Goal: Task Accomplishment & Management: Complete application form

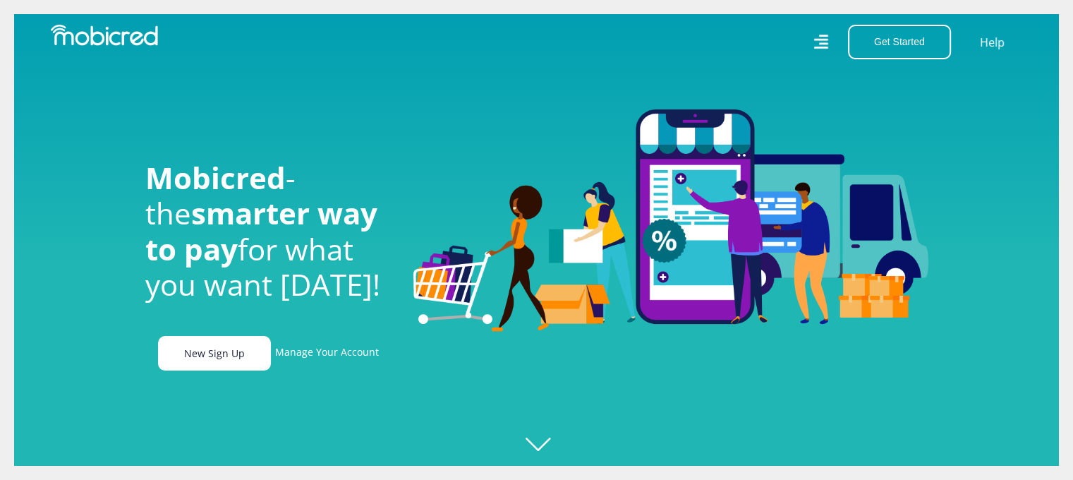
click at [237, 363] on link "New Sign Up" at bounding box center [214, 353] width 113 height 35
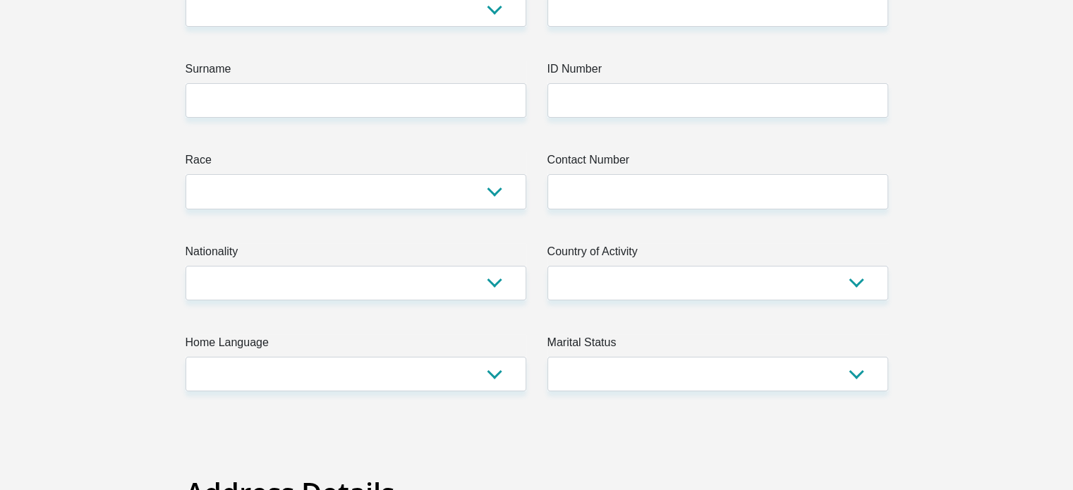
scroll to position [71, 0]
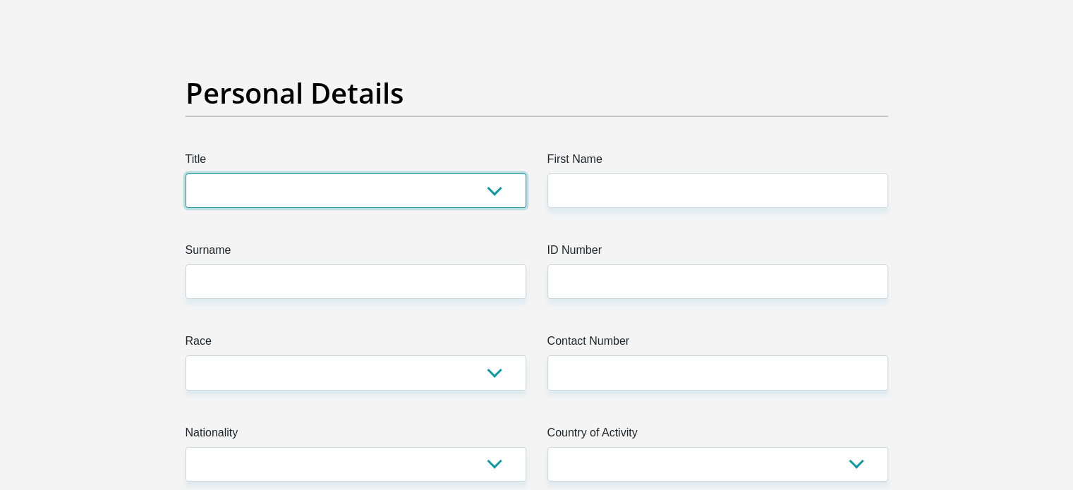
click at [333, 187] on select "Mr Ms Mrs Dr [PERSON_NAME]" at bounding box center [356, 191] width 341 height 35
select select "Ms"
click at [186, 174] on select "Mr Ms Mrs Dr Other" at bounding box center [356, 191] width 341 height 35
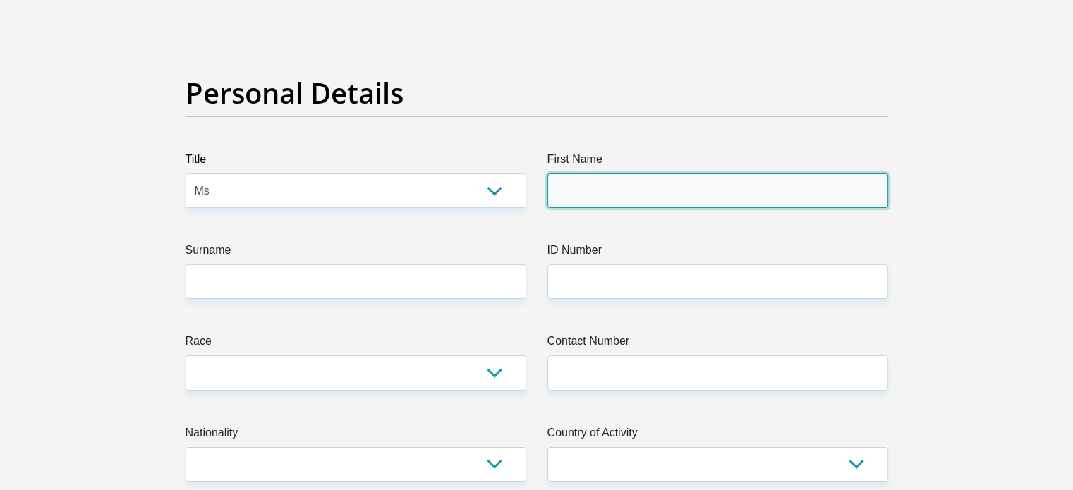
click at [618, 191] on input "First Name" at bounding box center [718, 191] width 341 height 35
type input "Chantel"
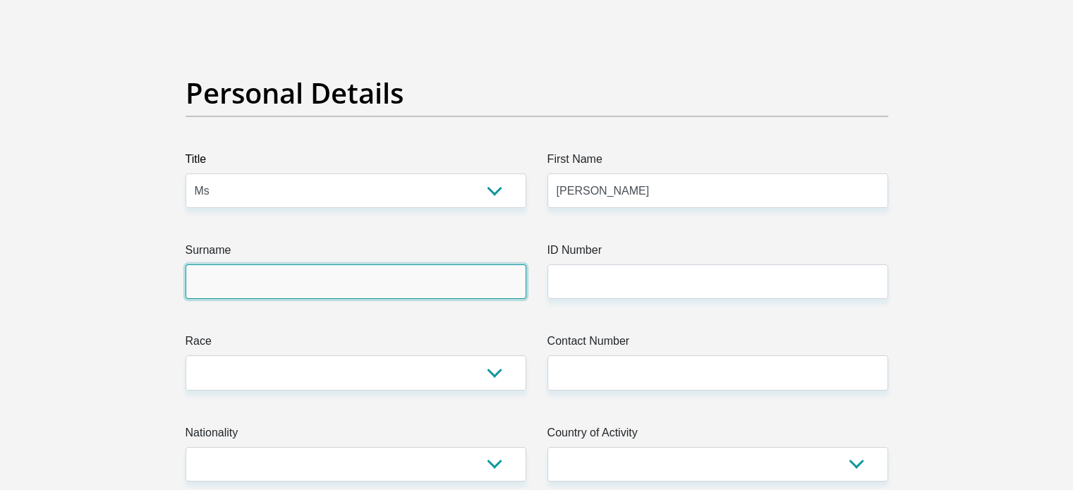
type input "Swart"
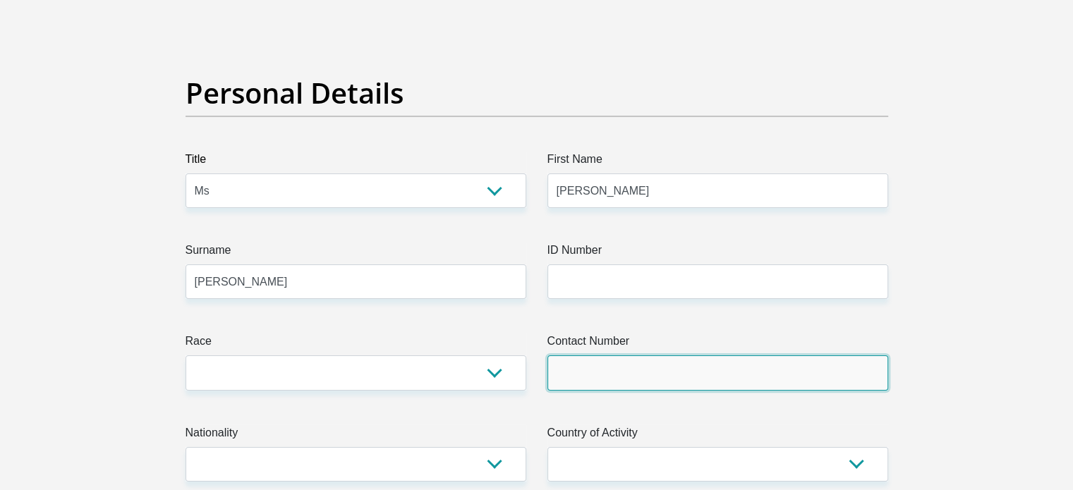
type input "0813677775"
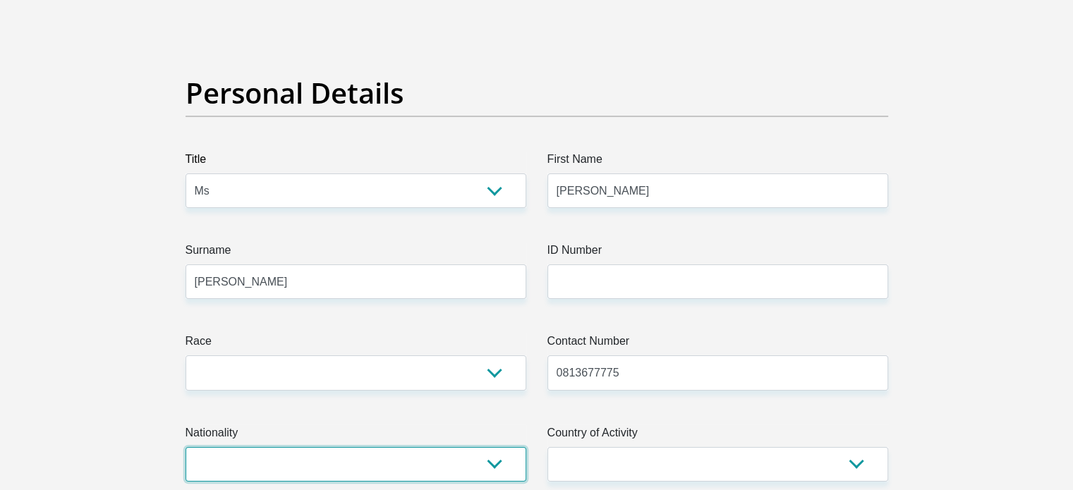
select select "ZAF"
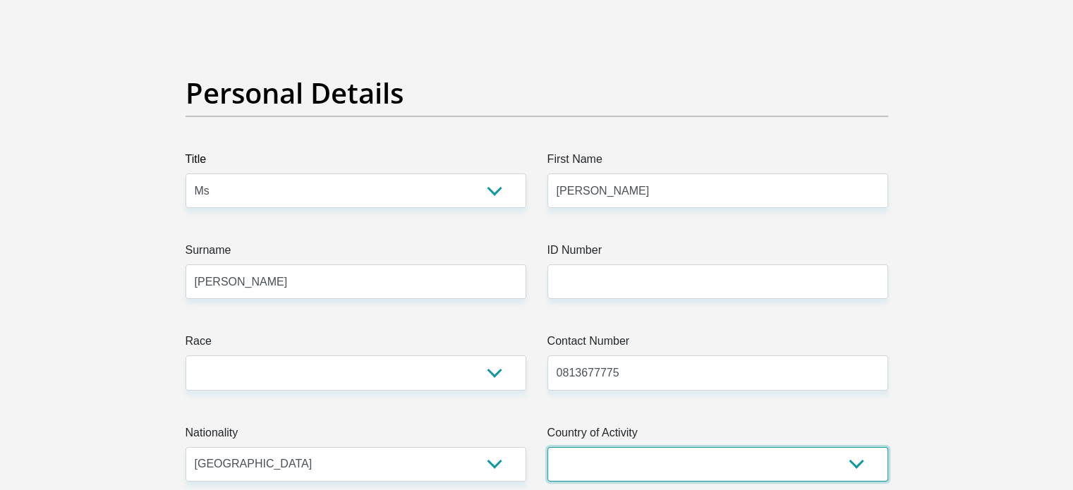
select select "ZAF"
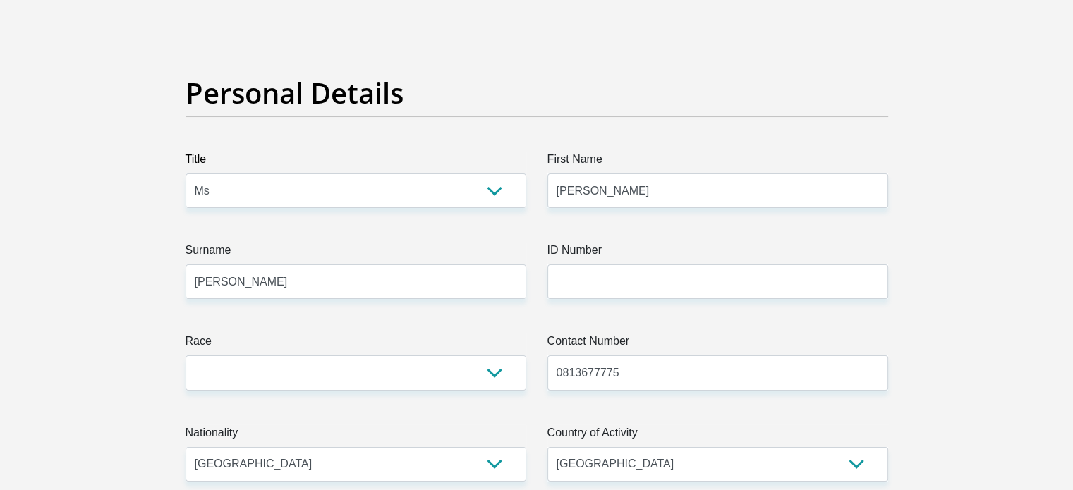
type input "46 raven road. Greenhills, Randfontein"
type input "Randfontein"
type input "1759"
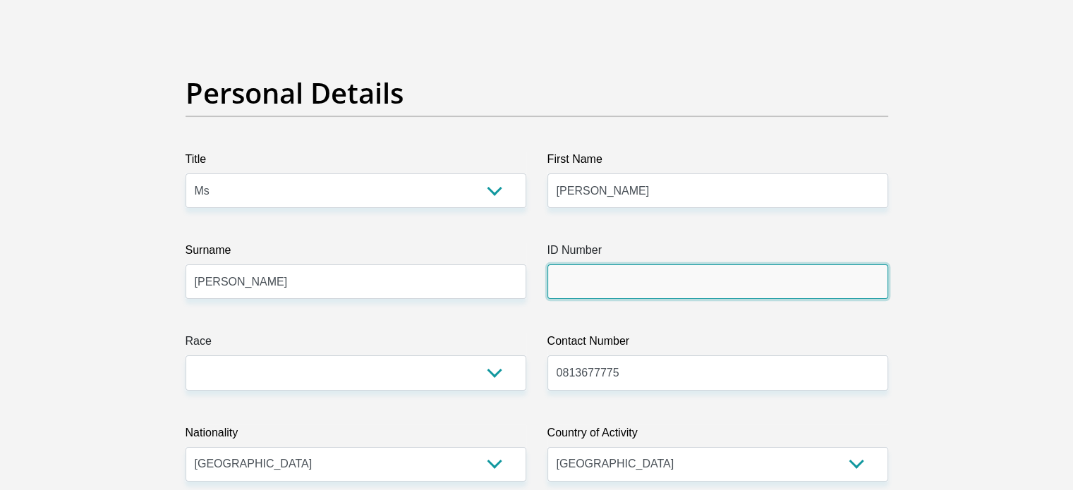
click at [725, 287] on input "ID Number" at bounding box center [718, 282] width 341 height 35
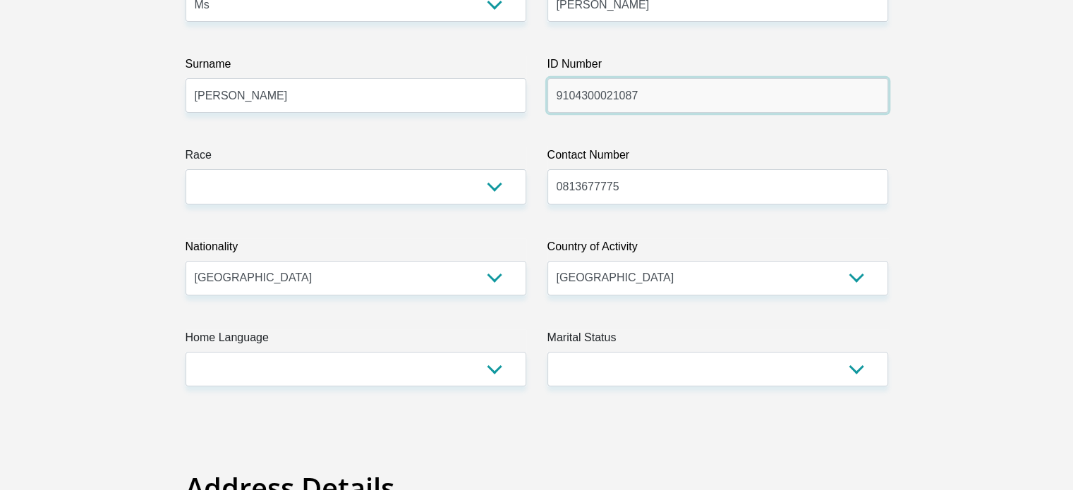
scroll to position [282, 0]
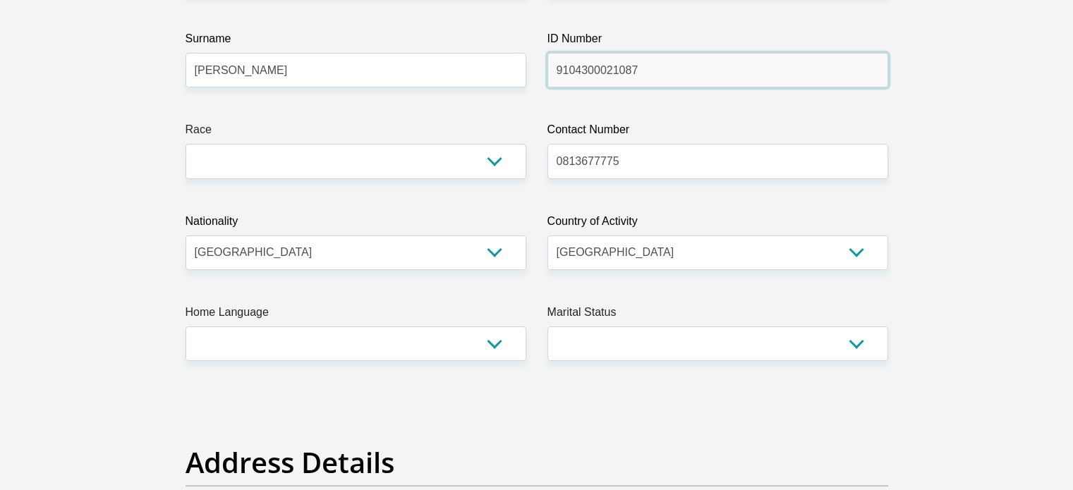
type input "9104300021087"
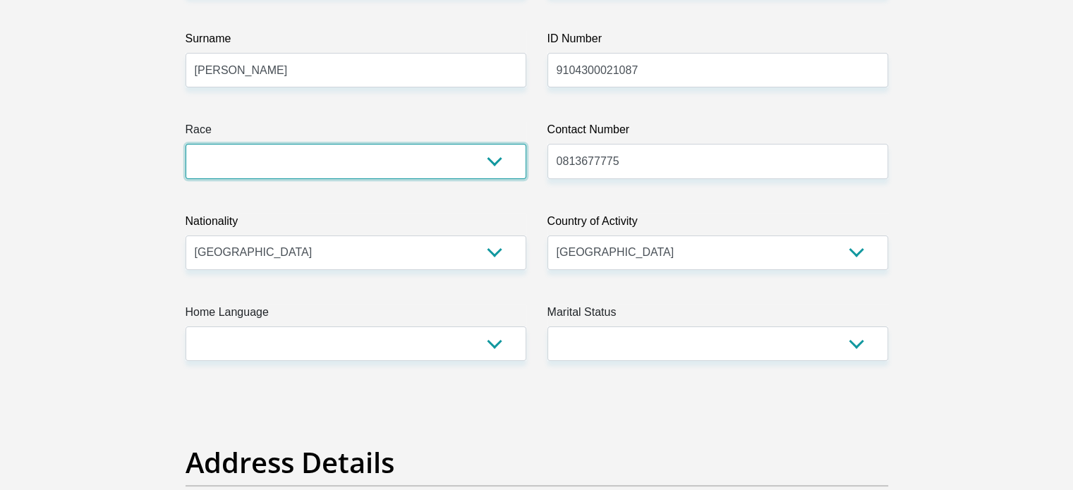
click at [356, 159] on select "Black Coloured Indian White Other" at bounding box center [356, 161] width 341 height 35
select select "4"
click at [186, 144] on select "Black Coloured Indian White Other" at bounding box center [356, 161] width 341 height 35
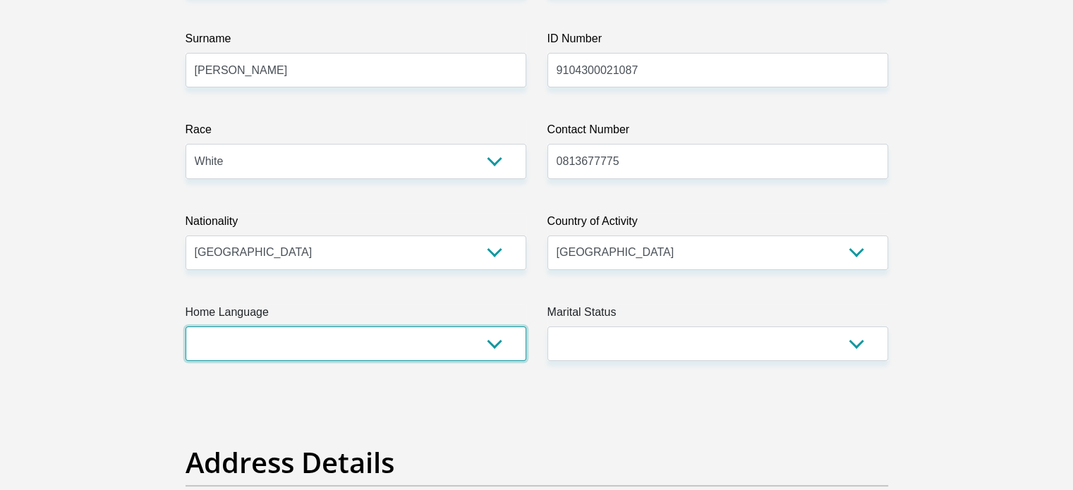
click at [279, 343] on select "Afrikaans English Sepedi South Ndebele Southern Sotho Swati Tsonga Tswana Venda…" at bounding box center [356, 344] width 341 height 35
select select "afr"
click at [186, 327] on select "Afrikaans English Sepedi South Ndebele Southern Sotho Swati Tsonga Tswana Venda…" at bounding box center [356, 344] width 341 height 35
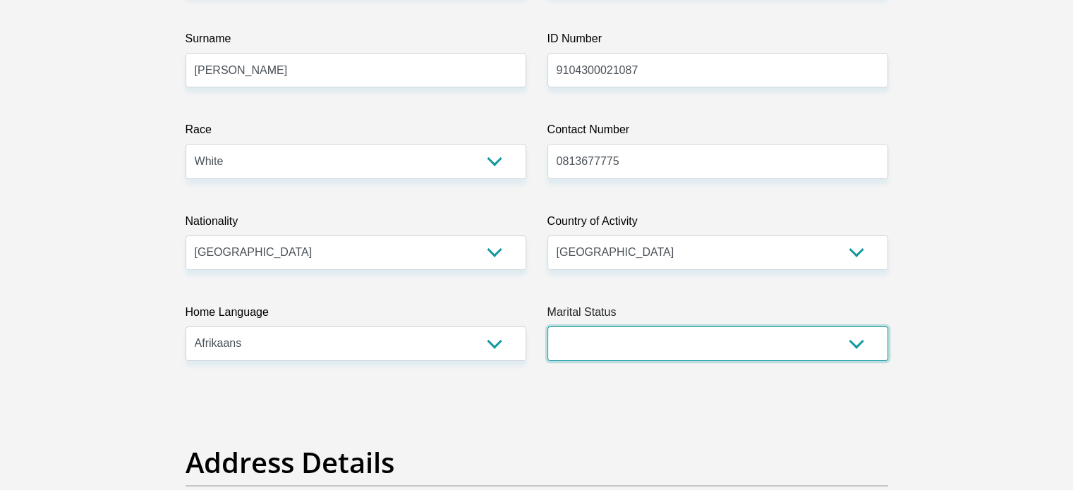
click at [634, 340] on select "Married ANC Single Divorced Widowed Married COP or Customary Law" at bounding box center [718, 344] width 341 height 35
select select "1"
click at [548, 327] on select "Married ANC Single Divorced Widowed Married COP or Customary Law" at bounding box center [718, 344] width 341 height 35
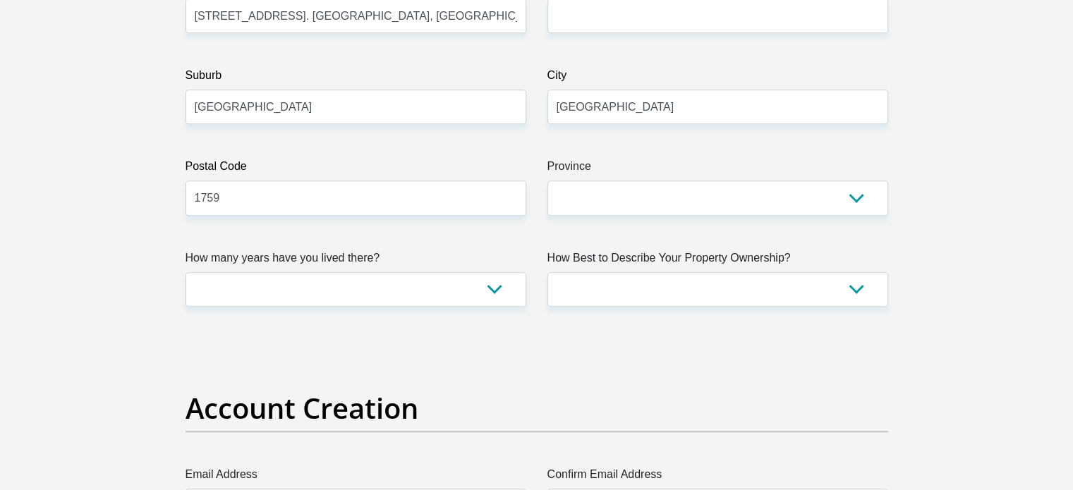
scroll to position [847, 0]
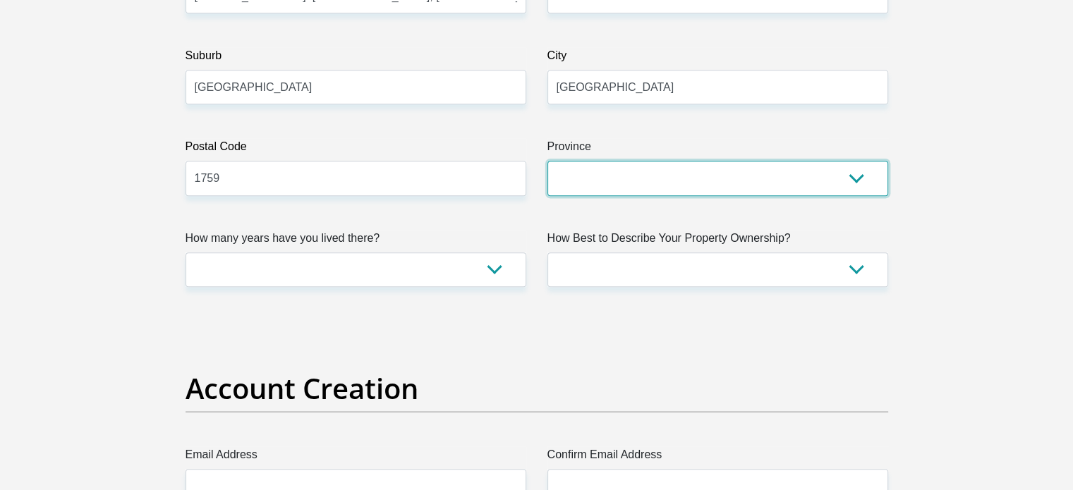
click at [628, 171] on select "Eastern Cape Free State Gauteng KwaZulu-Natal Limpopo Mpumalanga Northern Cape …" at bounding box center [718, 178] width 341 height 35
select select "Gauteng"
click at [548, 161] on select "Eastern Cape Free State Gauteng KwaZulu-Natal Limpopo Mpumalanga Northern Cape …" at bounding box center [718, 178] width 341 height 35
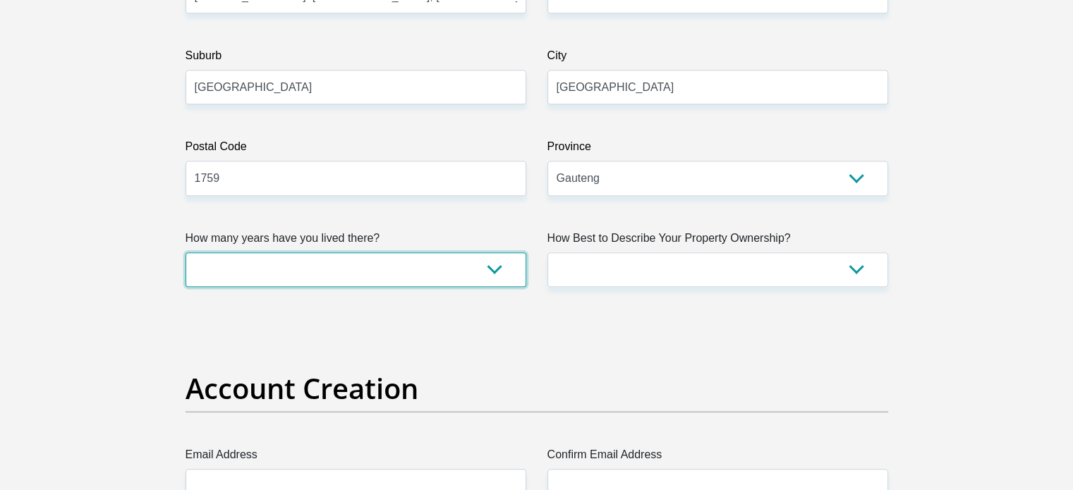
click at [408, 267] on select "less than 1 year 1-3 years 3-5 years 5+ years" at bounding box center [356, 270] width 341 height 35
drag, startPoint x: 408, startPoint y: 267, endPoint x: 402, endPoint y: 275, distance: 10.0
click at [408, 267] on select "less than 1 year 1-3 years 3-5 years 5+ years" at bounding box center [356, 270] width 341 height 35
click at [346, 276] on select "less than 1 year 1-3 years 3-5 years 5+ years" at bounding box center [356, 270] width 341 height 35
select select "2"
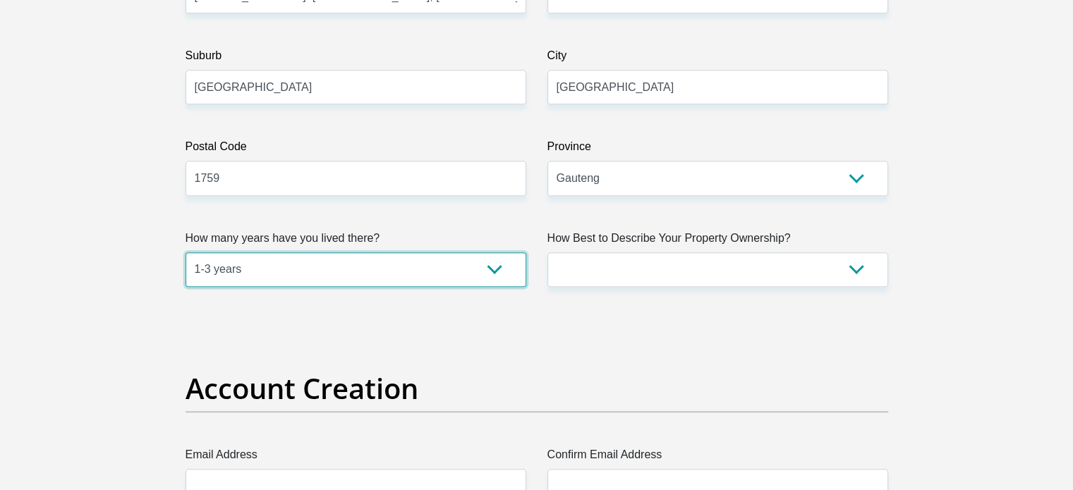
click at [186, 253] on select "less than 1 year 1-3 years 3-5 years 5+ years" at bounding box center [356, 270] width 341 height 35
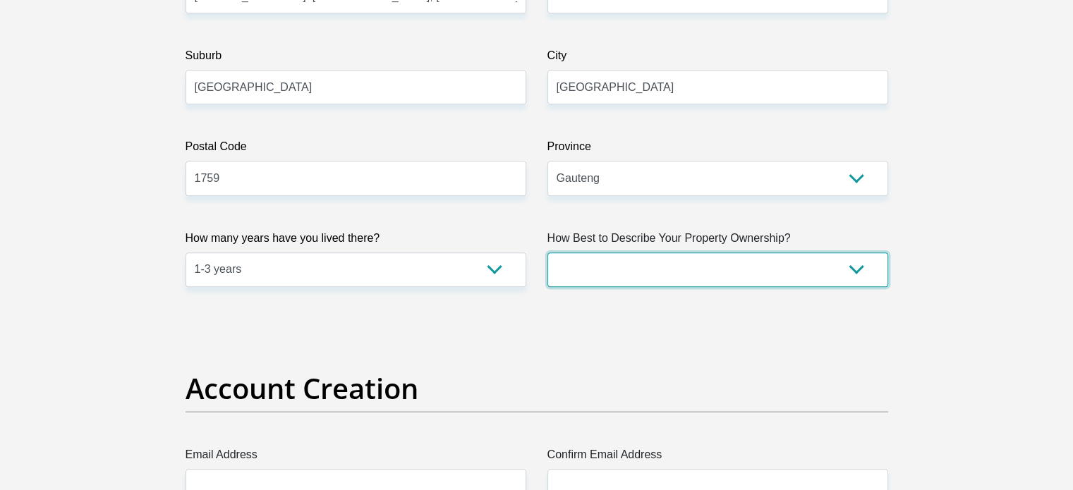
click at [706, 260] on select "Owned Rented Family Owned Company Dwelling" at bounding box center [718, 270] width 341 height 35
select select "Owned"
click at [548, 253] on select "Owned Rented Family Owned Company Dwelling" at bounding box center [718, 270] width 341 height 35
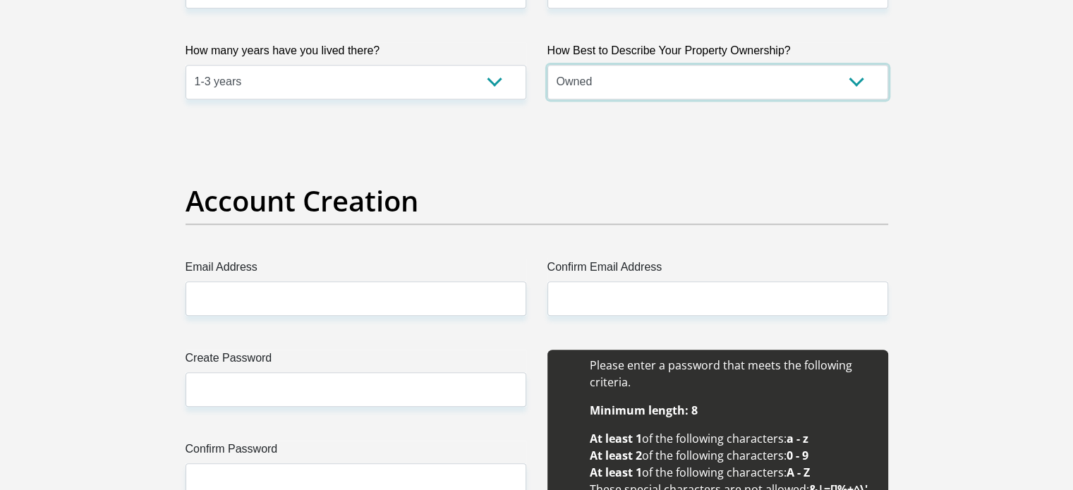
scroll to position [1059, 0]
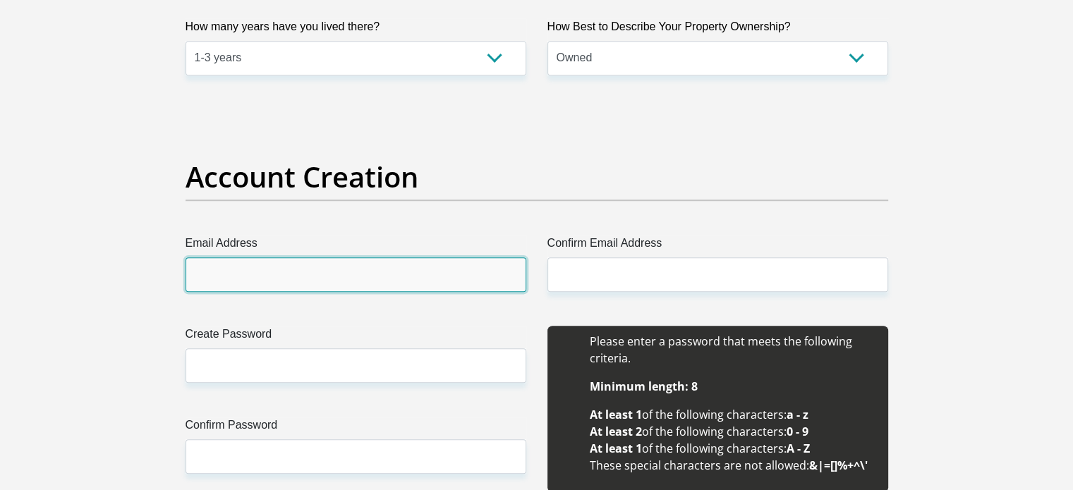
click at [347, 265] on input "Email Address" at bounding box center [356, 275] width 341 height 35
type input "chantelpiek3004@gmail.com"
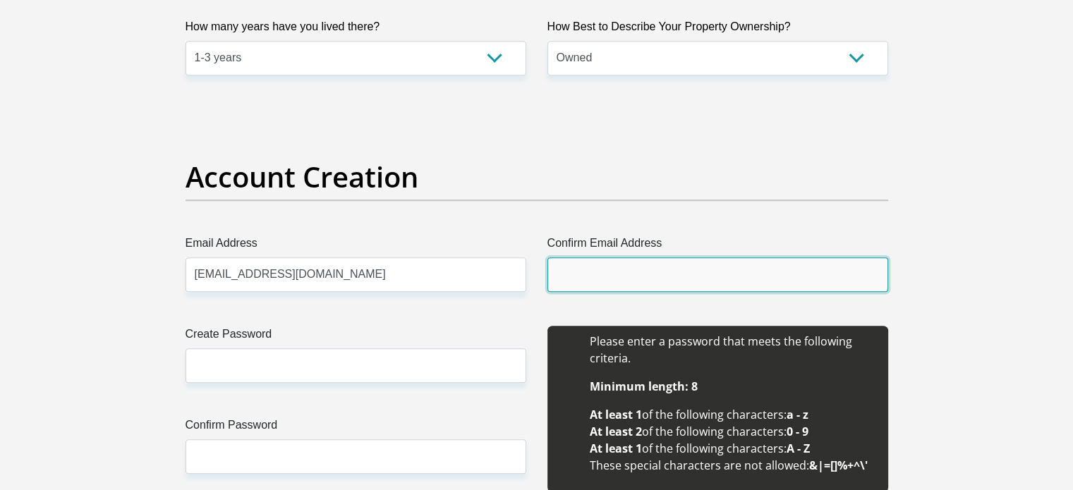
type input "chantelpiek3004@gmail.com"
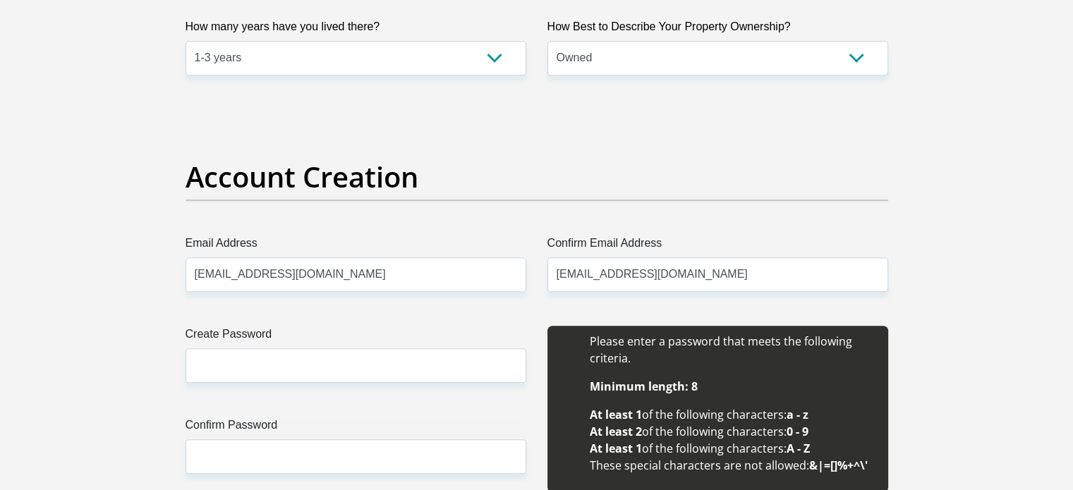
type input "Chantel"
type input "Swart"
type input "0813677775"
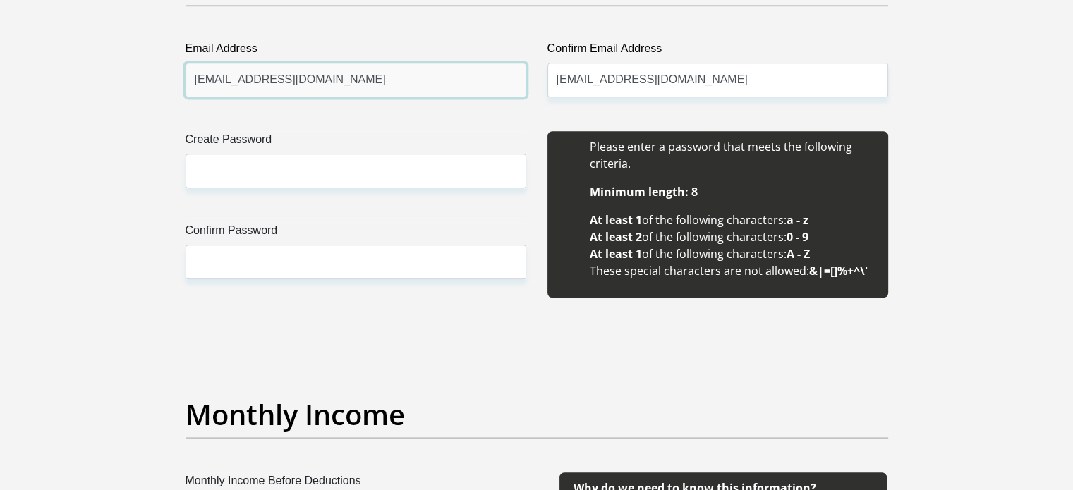
scroll to position [1270, 0]
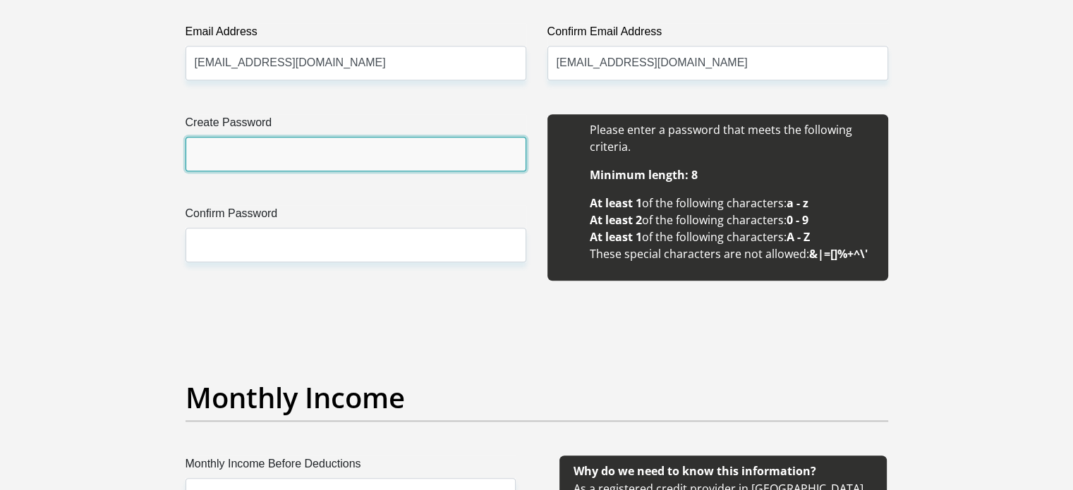
click at [282, 157] on input "Create Password" at bounding box center [356, 154] width 341 height 35
type input "J@yton2904"
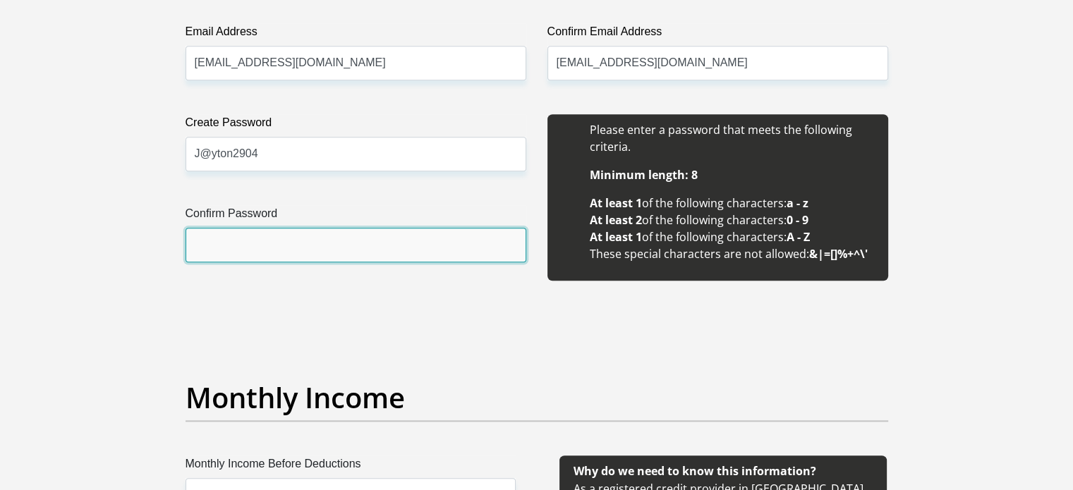
click at [270, 241] on input "Confirm Password" at bounding box center [356, 245] width 341 height 35
type input "J@yton2904"
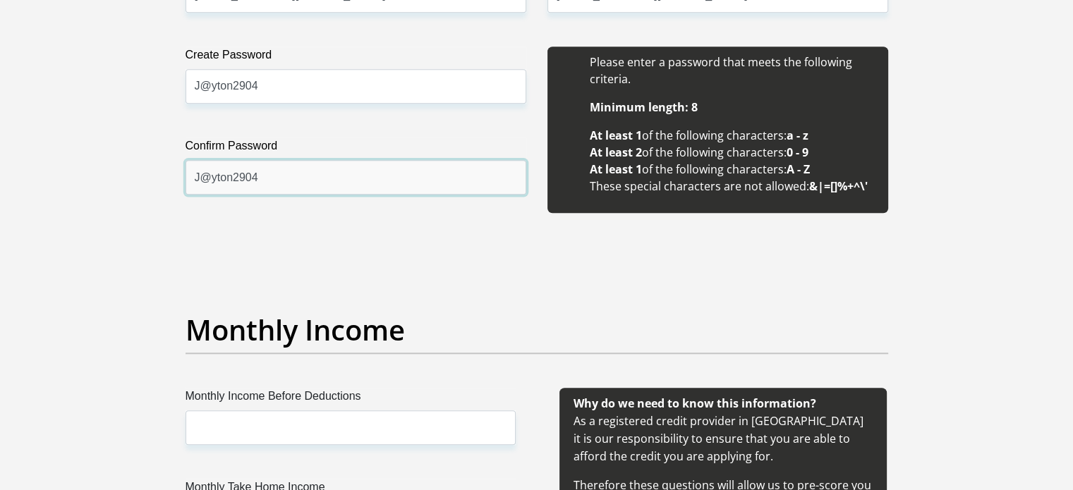
scroll to position [1482, 0]
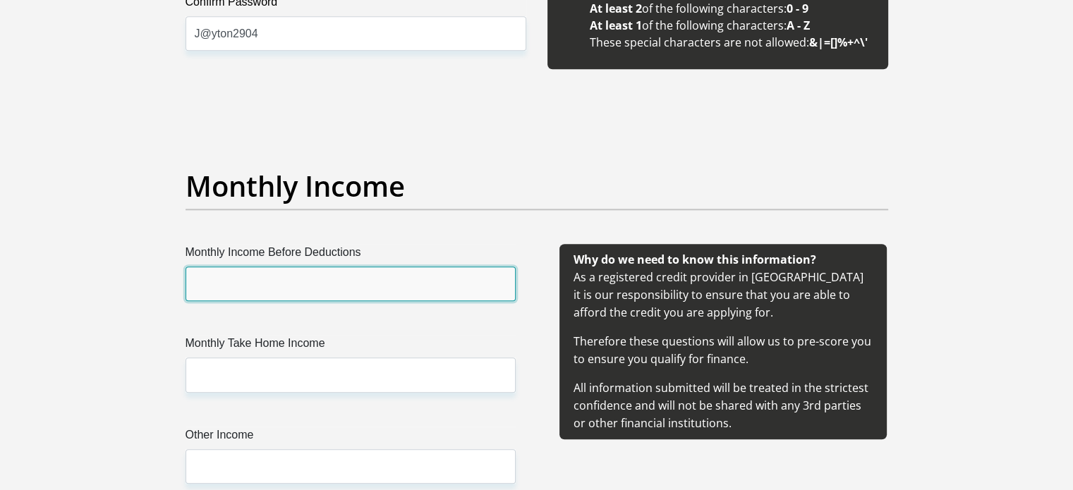
click at [277, 272] on input "Monthly Income Before Deductions" at bounding box center [351, 284] width 330 height 35
type input "24200"
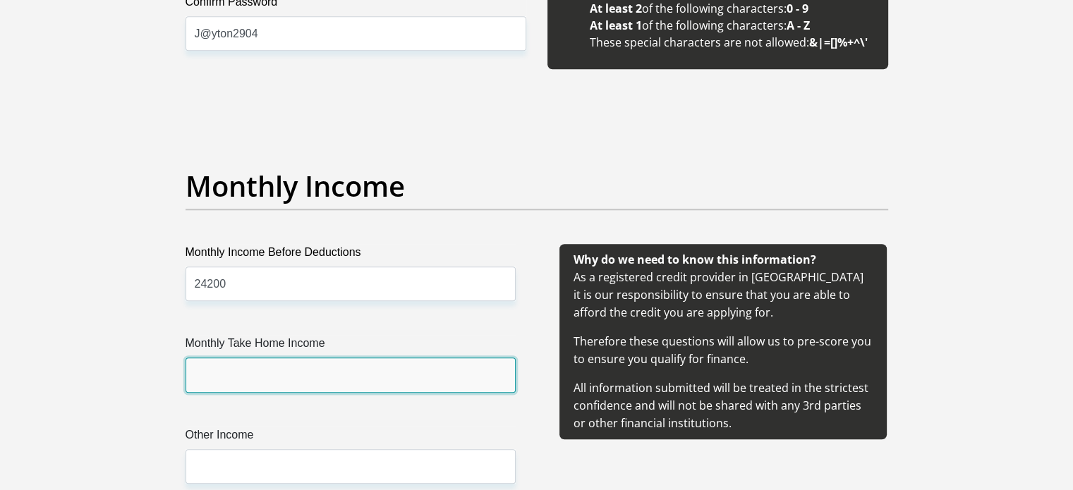
click at [230, 370] on input "Monthly Take Home Income" at bounding box center [351, 375] width 330 height 35
type input "20500"
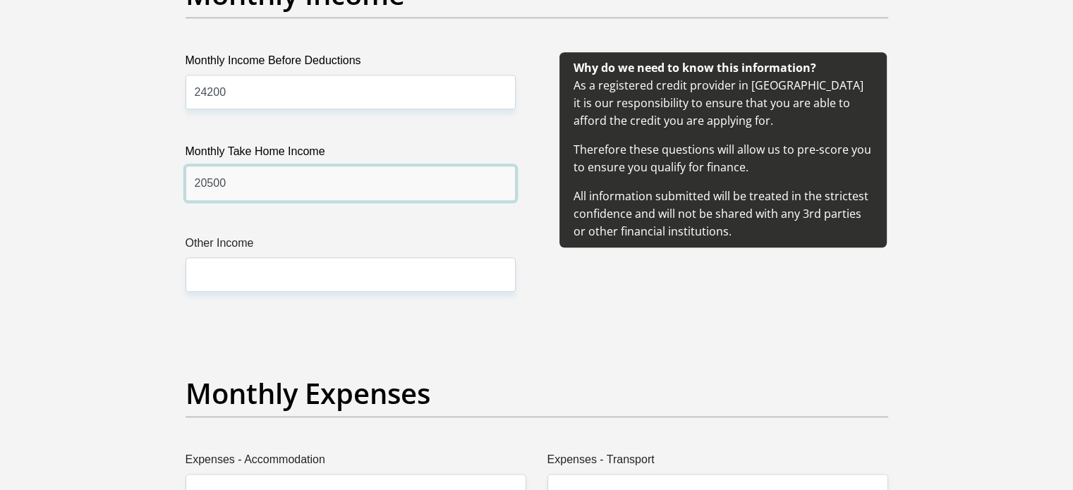
scroll to position [1694, 0]
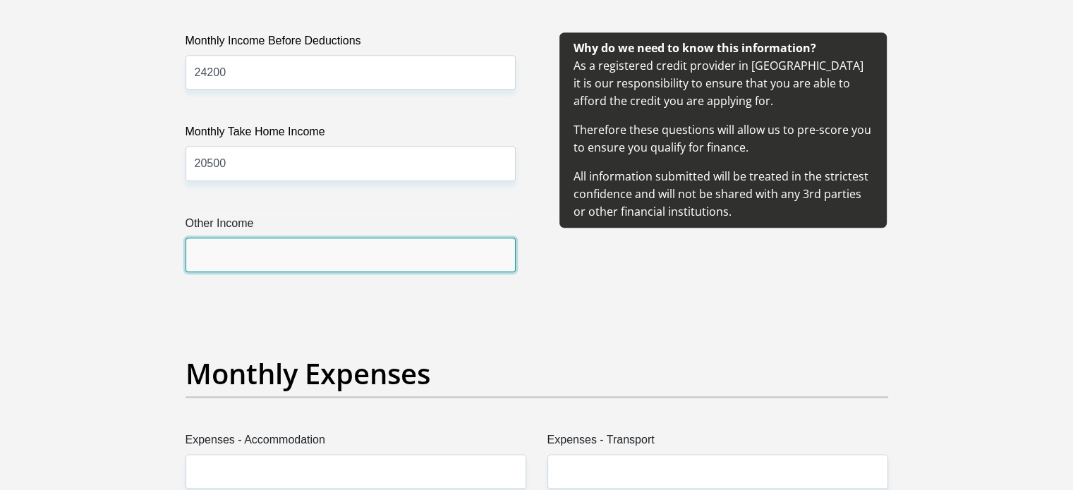
click at [243, 260] on input "Other Income" at bounding box center [351, 255] width 330 height 35
type input "2000"
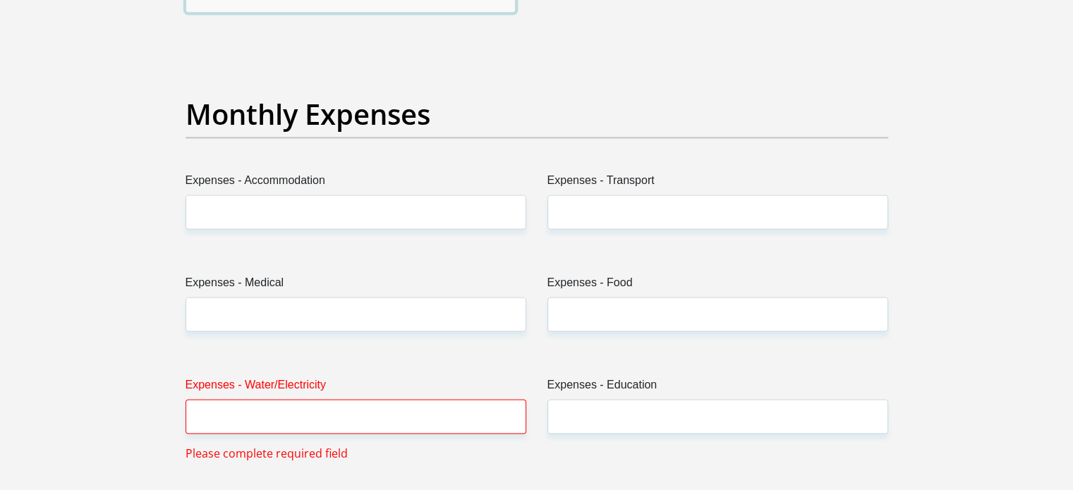
scroll to position [1976, 0]
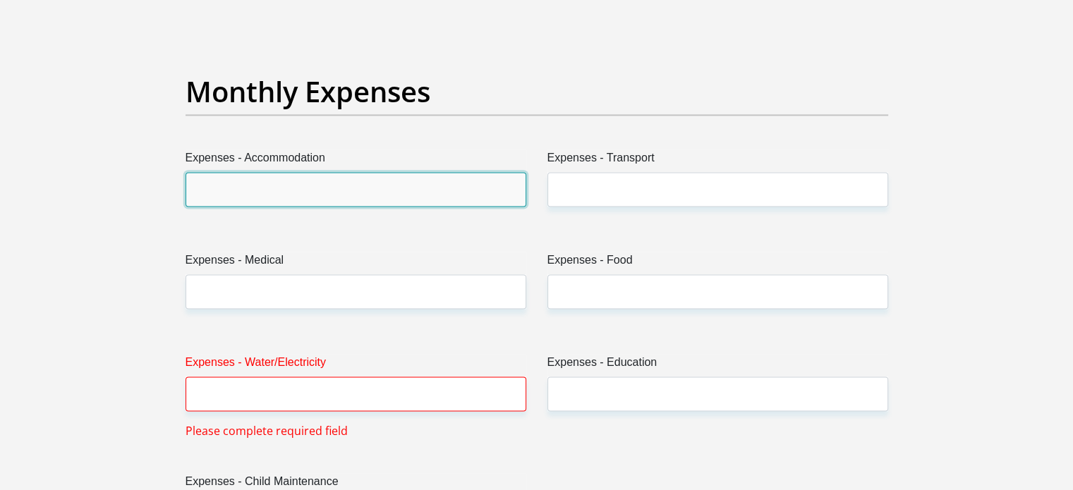
click at [239, 181] on input "Expenses - Accommodation" at bounding box center [356, 189] width 341 height 35
type input "6000"
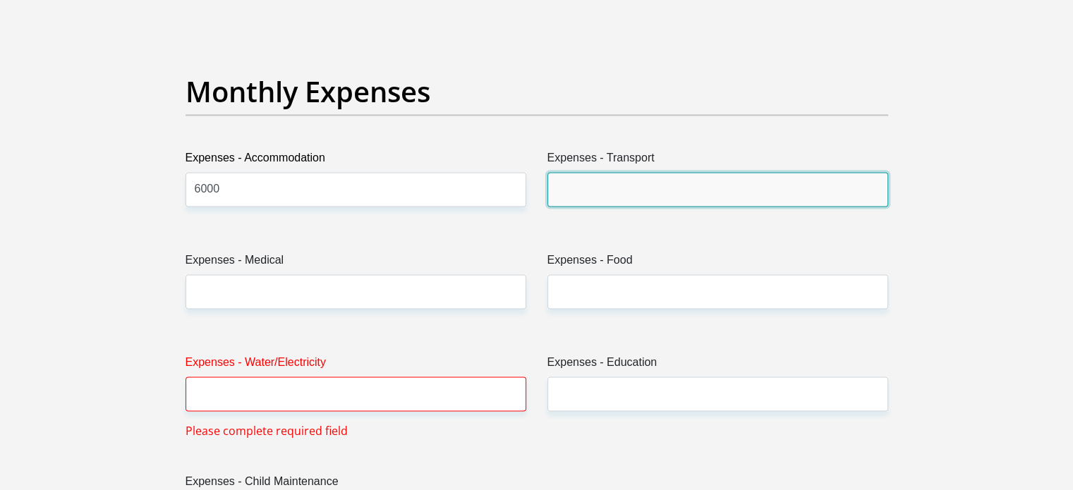
drag, startPoint x: 663, startPoint y: 179, endPoint x: 657, endPoint y: 189, distance: 11.7
click at [663, 179] on input "Expenses - Transport" at bounding box center [718, 189] width 341 height 35
type input "1500"
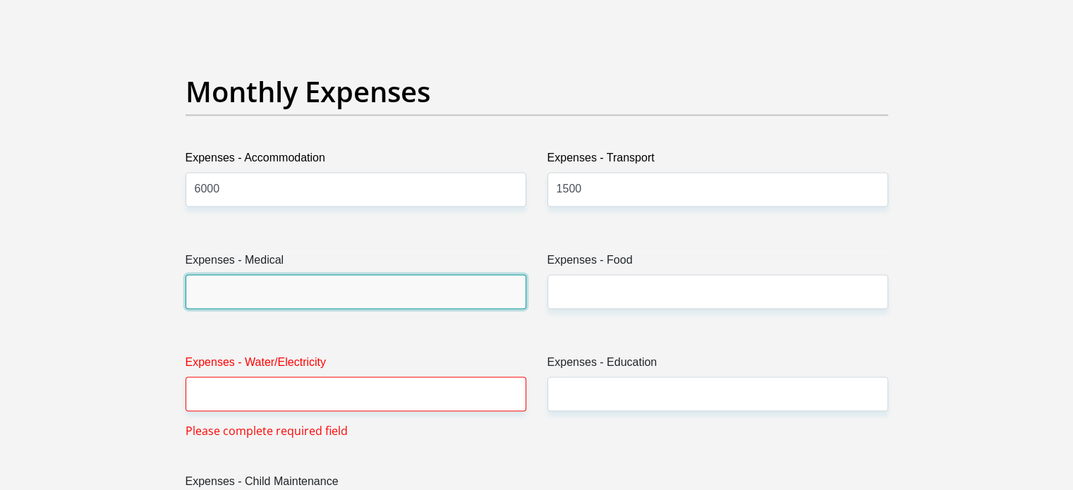
click at [231, 297] on input "Expenses - Medical" at bounding box center [356, 292] width 341 height 35
type input "0"
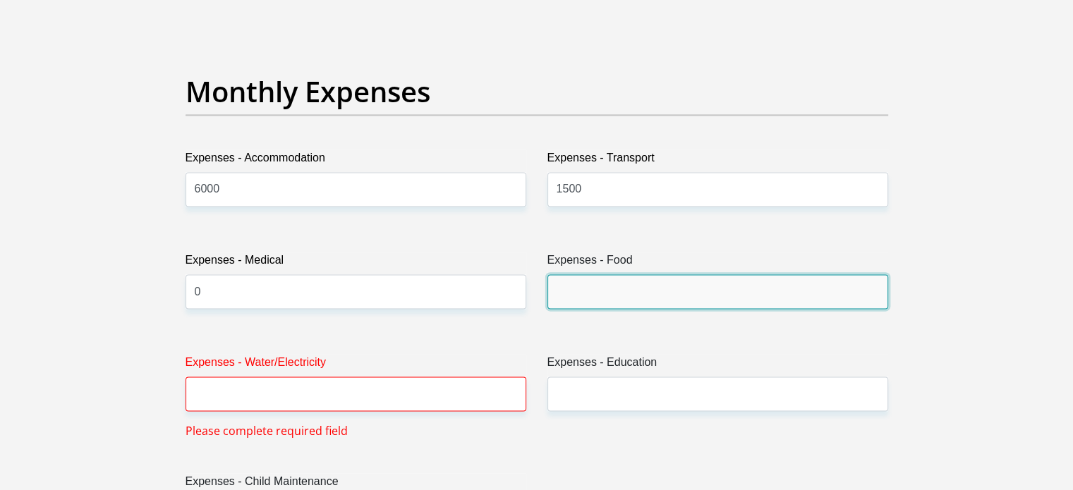
click at [610, 282] on input "Expenses - Food" at bounding box center [718, 292] width 341 height 35
type input "2500"
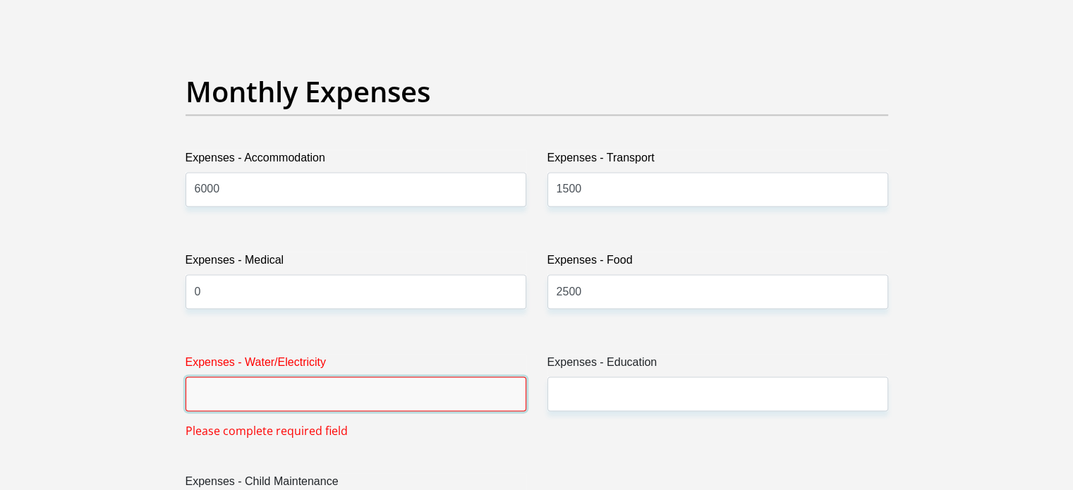
click at [269, 395] on input "Expenses - Water/Electricity" at bounding box center [356, 394] width 341 height 35
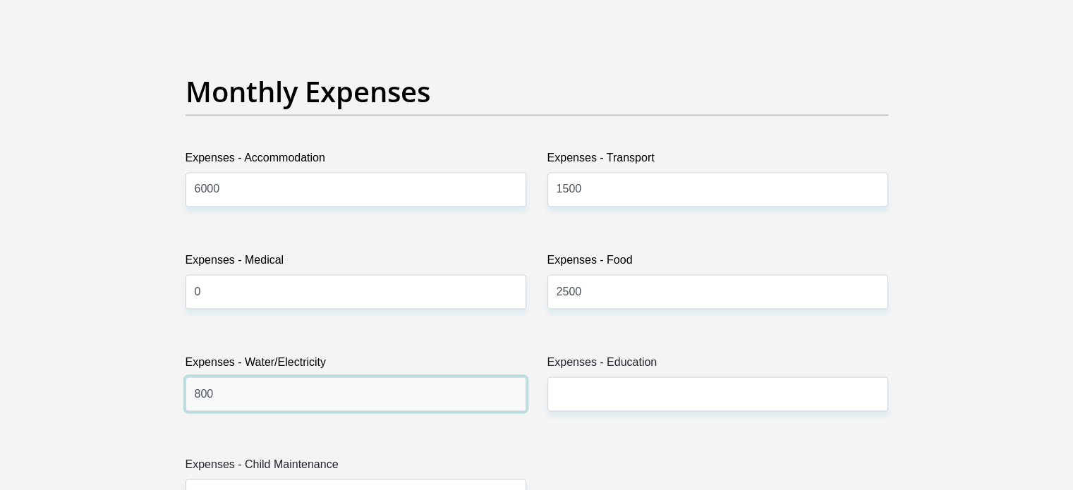
type input "800"
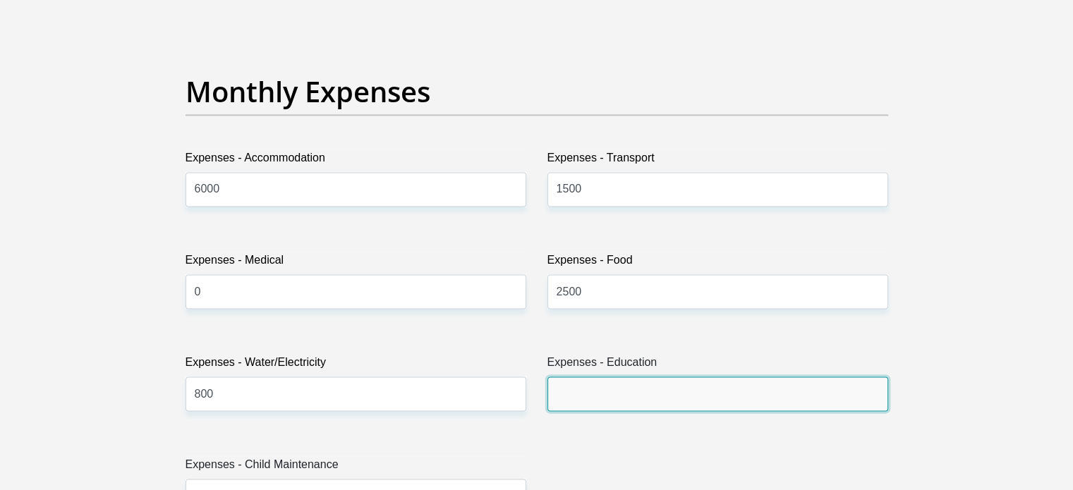
click at [576, 393] on input "Expenses - Education" at bounding box center [718, 394] width 341 height 35
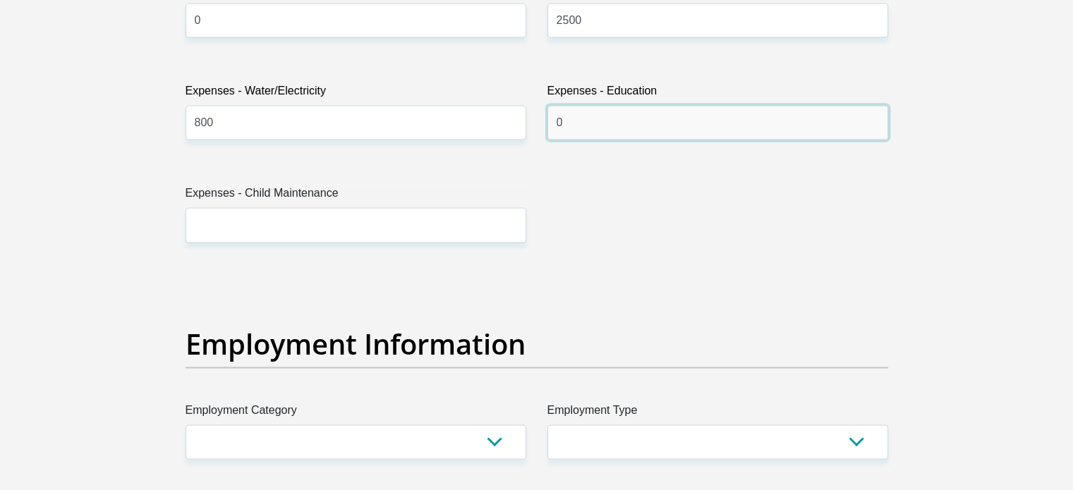
scroll to position [2258, 0]
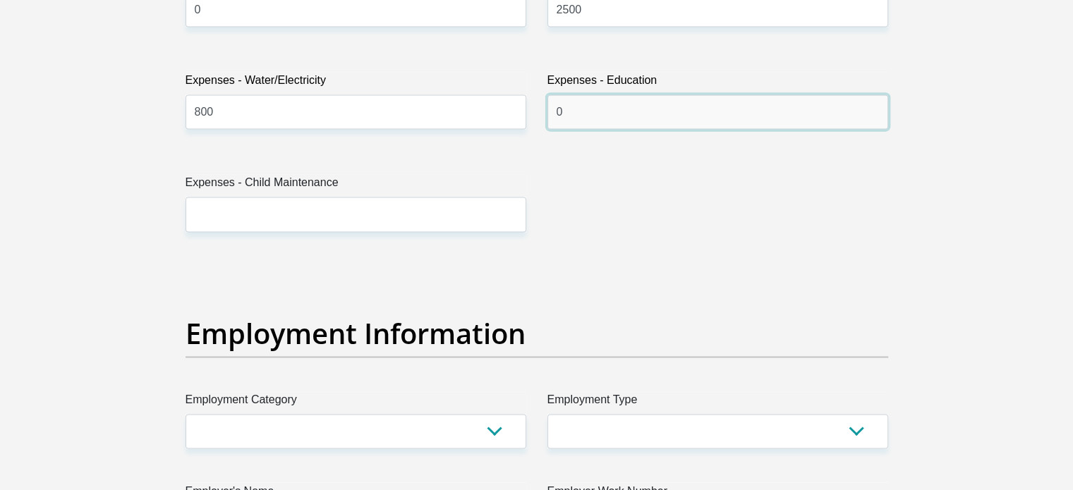
type input "0"
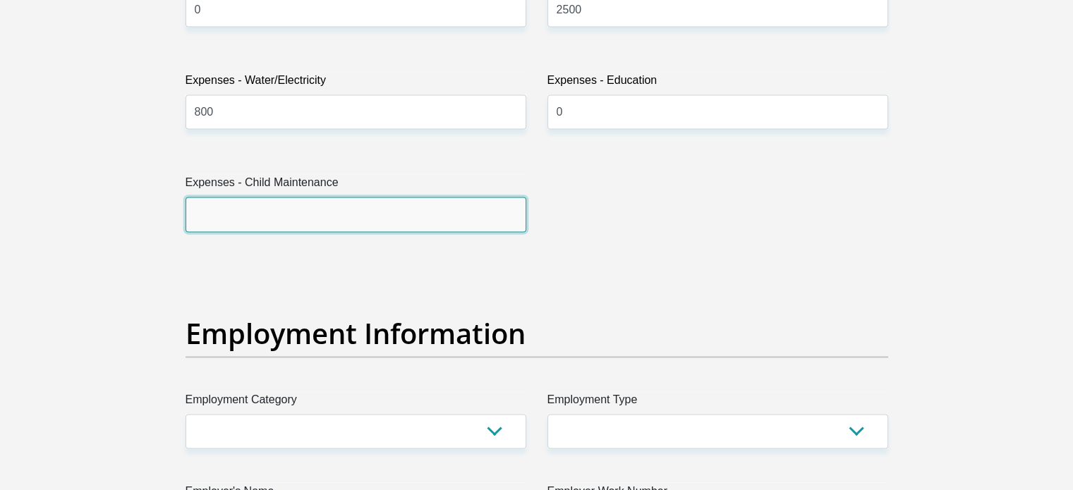
click at [270, 214] on input "Expenses - Child Maintenance" at bounding box center [356, 214] width 341 height 35
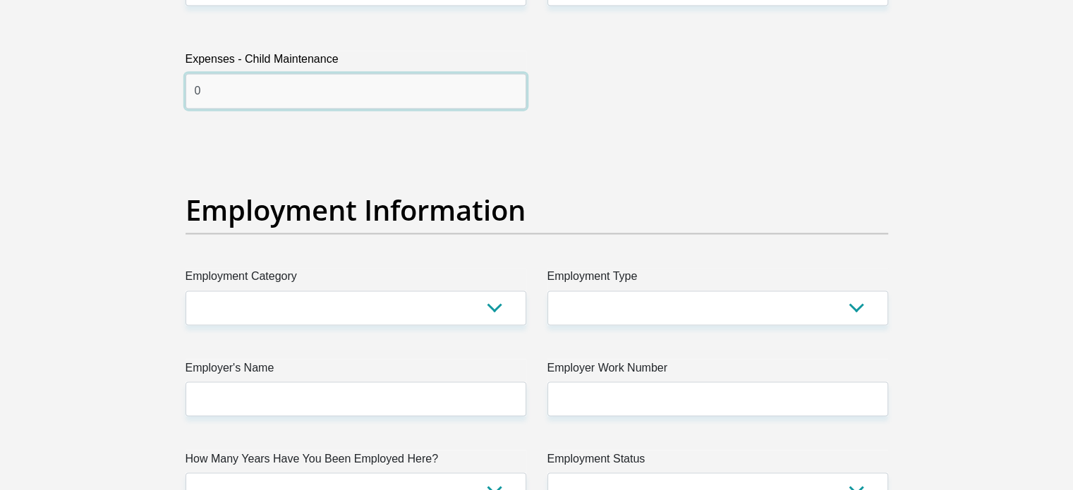
scroll to position [2470, 0]
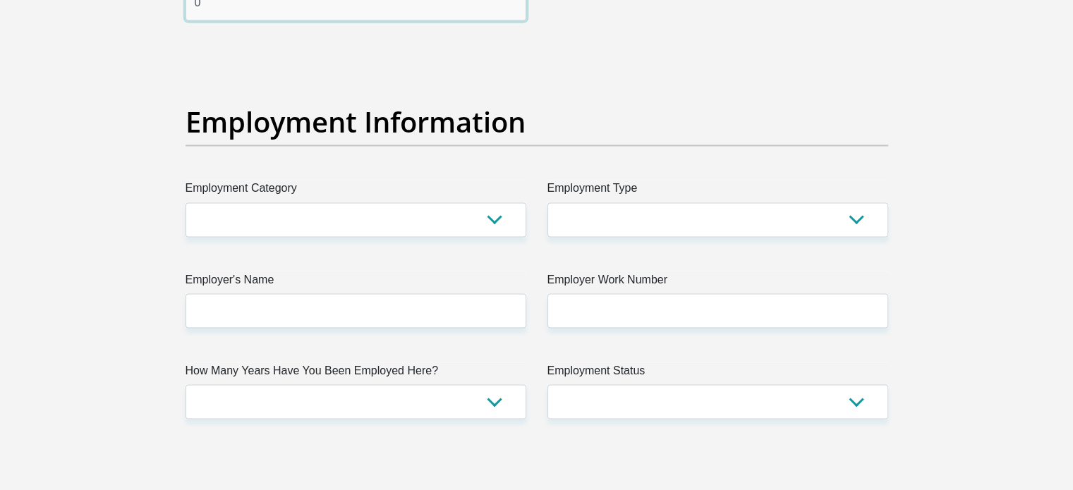
type input "0"
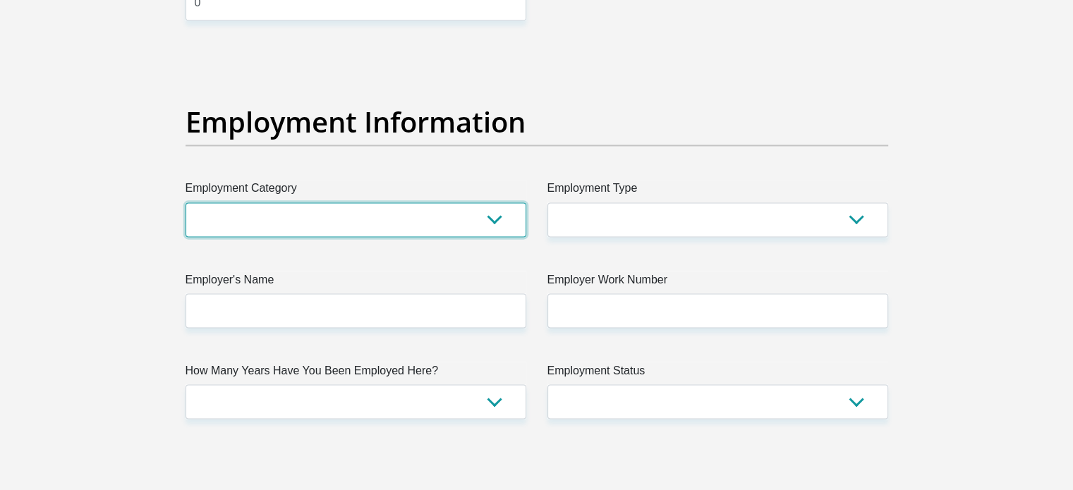
click at [265, 217] on select "AGRICULTURE ALCOHOL & TOBACCO CONSTRUCTION MATERIALS METALLURGY EQUIPMENT FOR R…" at bounding box center [356, 220] width 341 height 35
select select "17"
click at [186, 203] on select "AGRICULTURE ALCOHOL & TOBACCO CONSTRUCTION MATERIALS METALLURGY EQUIPMENT FOR R…" at bounding box center [356, 220] width 341 height 35
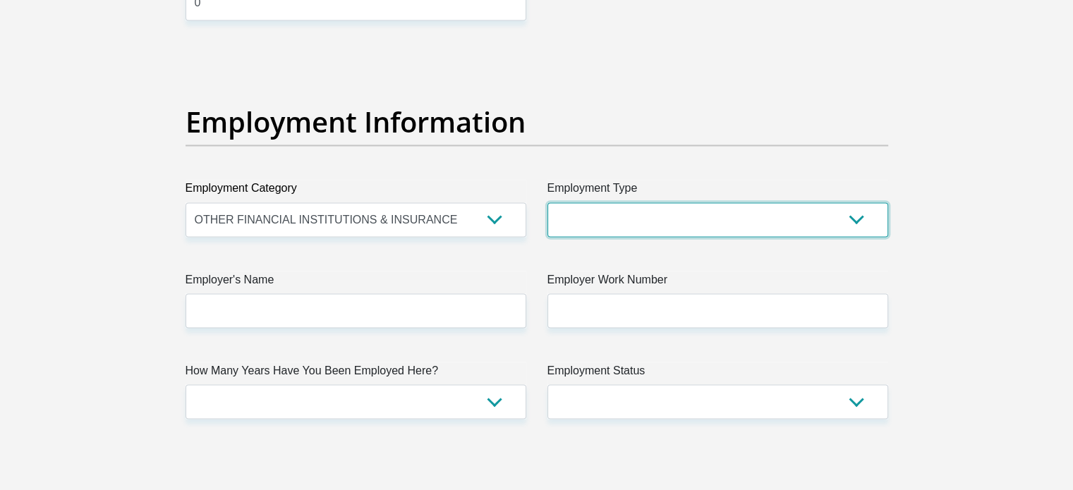
click at [640, 216] on select "College/Lecturer Craft Seller Creative Driver Executive Farmer Forces - Non Com…" at bounding box center [718, 220] width 341 height 35
select select "Unknown/Other"
click at [548, 203] on select "College/Lecturer Craft Seller Creative Driver Executive Farmer Forces - Non Com…" at bounding box center [718, 220] width 341 height 35
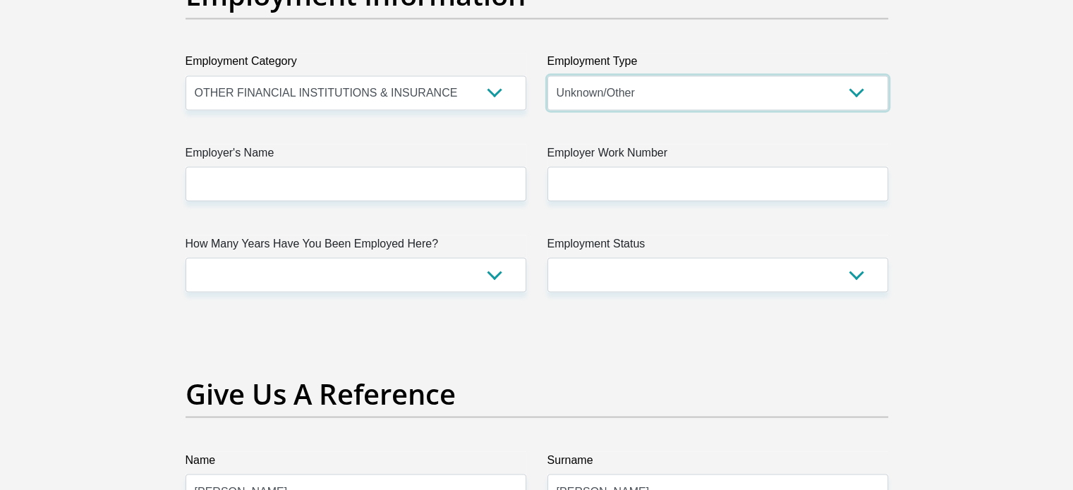
scroll to position [2611, 0]
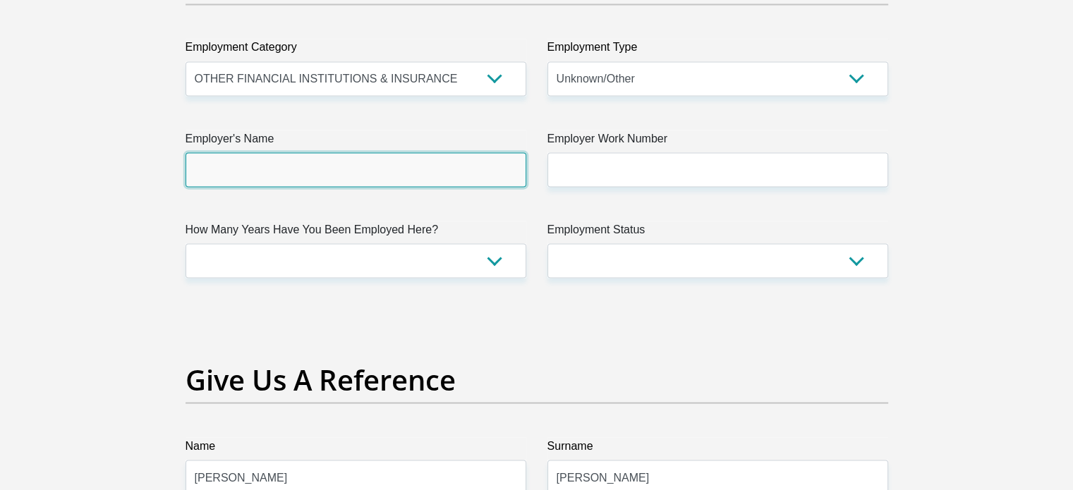
click at [305, 160] on input "Employer's Name" at bounding box center [356, 169] width 341 height 35
type input "SurefinBrokers"
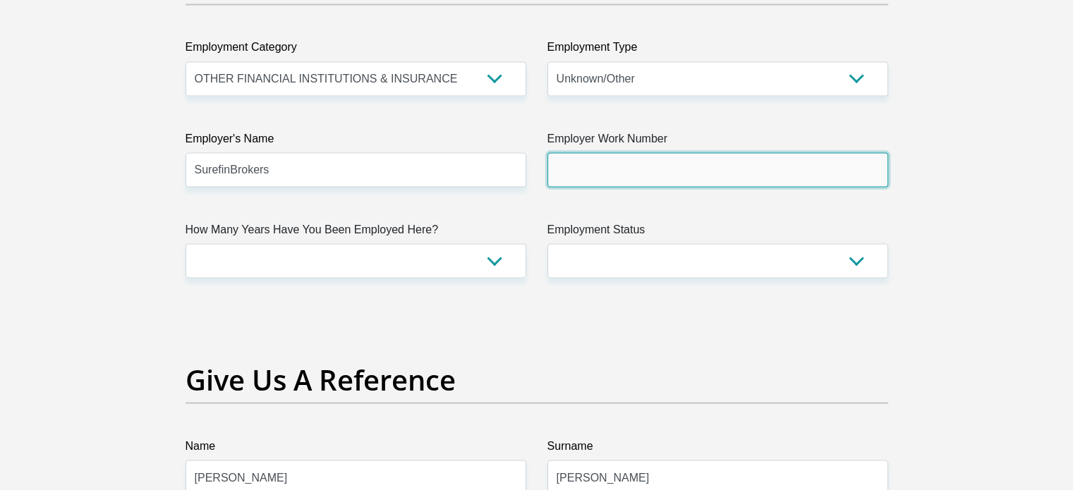
click at [613, 166] on input "Employer Work Number" at bounding box center [718, 169] width 341 height 35
type input "0114754022"
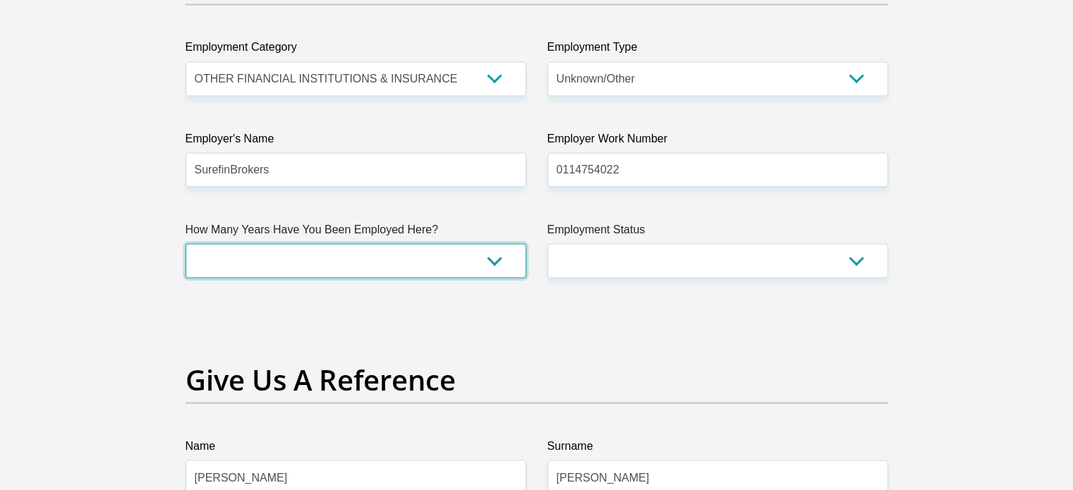
click at [390, 243] on select "less than 1 year 1-3 years 3-5 years 5+ years" at bounding box center [356, 260] width 341 height 35
click at [186, 243] on select "less than 1 year 1-3 years 3-5 years 5+ years" at bounding box center [356, 260] width 341 height 35
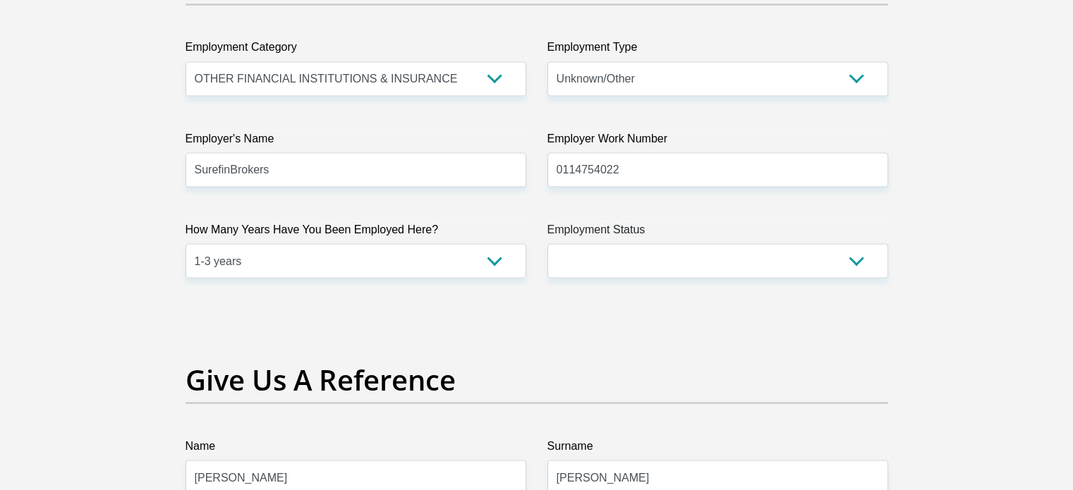
click at [496, 258] on select "less than 1 year 1-3 years 3-5 years 5+ years" at bounding box center [356, 260] width 341 height 35
select select "48"
click at [186, 243] on select "less than 1 year 1-3 years 3-5 years 5+ years" at bounding box center [356, 260] width 341 height 35
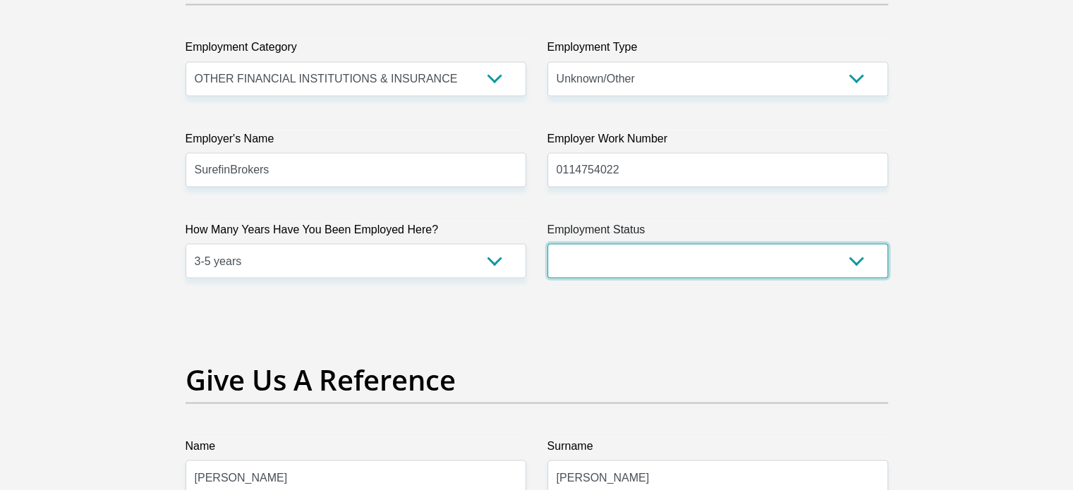
click at [716, 246] on select "Permanent/Full-time Part-time/Casual Contract Worker Self-Employed Housewife Re…" at bounding box center [718, 260] width 341 height 35
drag, startPoint x: 716, startPoint y: 246, endPoint x: 710, endPoint y: 257, distance: 12.0
click at [716, 246] on select "Permanent/Full-time Part-time/Casual Contract Worker Self-Employed Housewife Re…" at bounding box center [718, 260] width 341 height 35
click at [680, 263] on select "Permanent/Full-time Part-time/Casual Contract Worker Self-Employed Housewife Re…" at bounding box center [718, 260] width 341 height 35
click at [548, 243] on select "Permanent/Full-time Part-time/Casual Contract Worker Self-Employed Housewife Re…" at bounding box center [718, 260] width 341 height 35
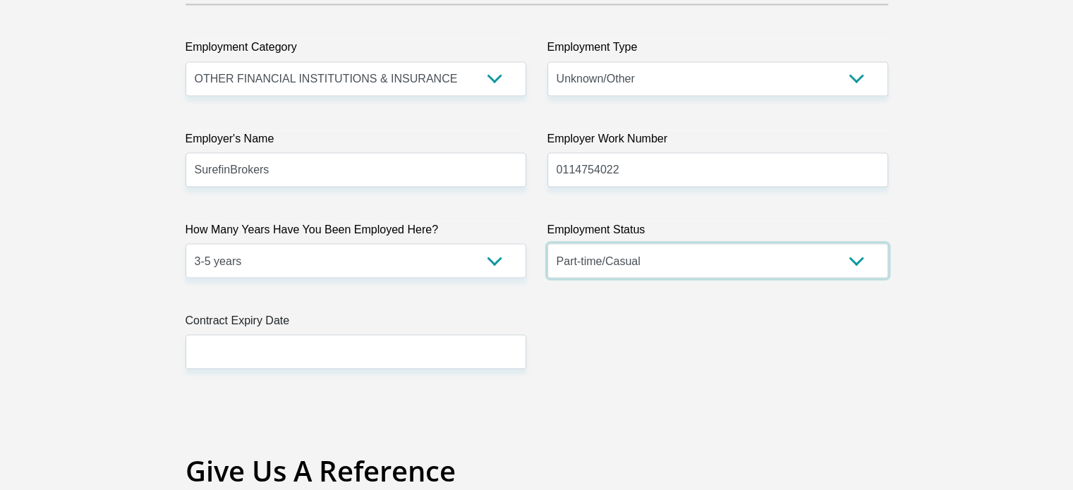
click at [646, 265] on select "Permanent/Full-time Part-time/Casual Contract Worker Self-Employed Housewife Re…" at bounding box center [718, 260] width 341 height 35
select select "1"
click at [548, 243] on select "Permanent/Full-time Part-time/Casual Contract Worker Self-Employed Housewife Re…" at bounding box center [718, 260] width 341 height 35
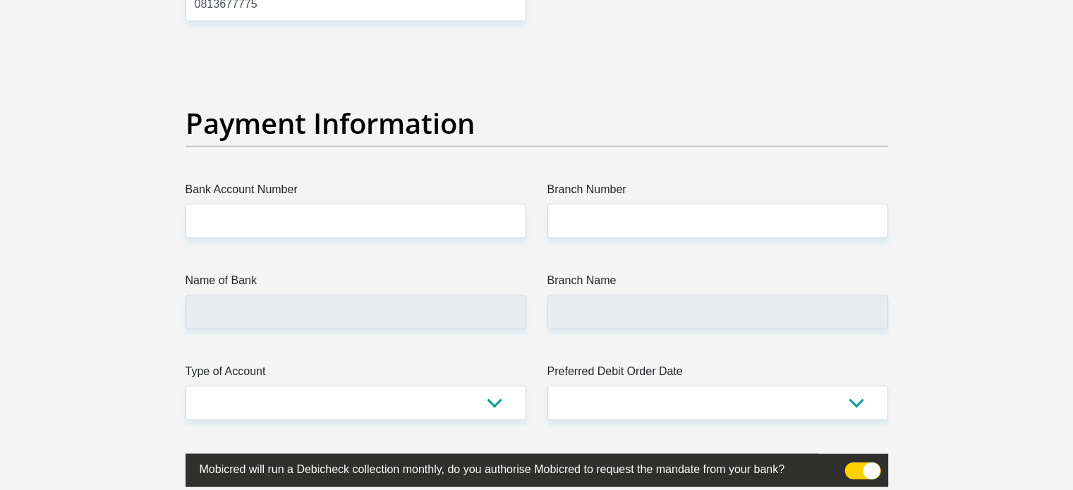
scroll to position [3246, 0]
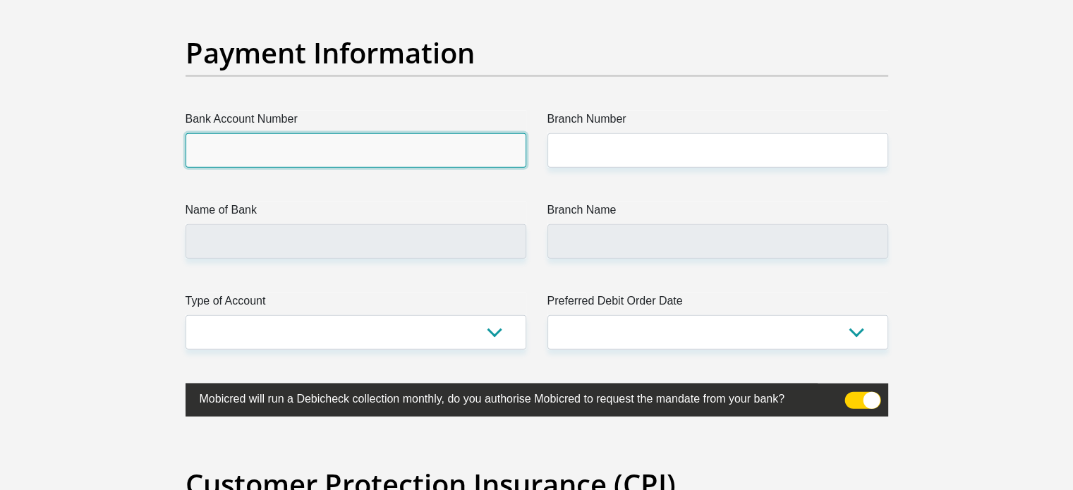
drag, startPoint x: 294, startPoint y: 146, endPoint x: 310, endPoint y: 164, distance: 24.5
click at [294, 146] on input "Bank Account Number" at bounding box center [356, 150] width 341 height 35
type input "18927699898"
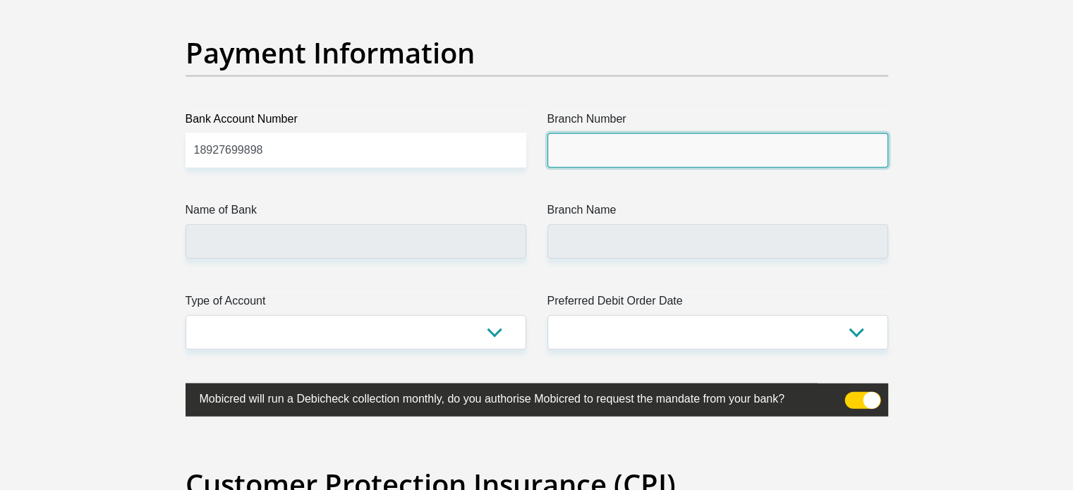
click at [649, 151] on input "Branch Number" at bounding box center [718, 150] width 341 height 35
type input "679000"
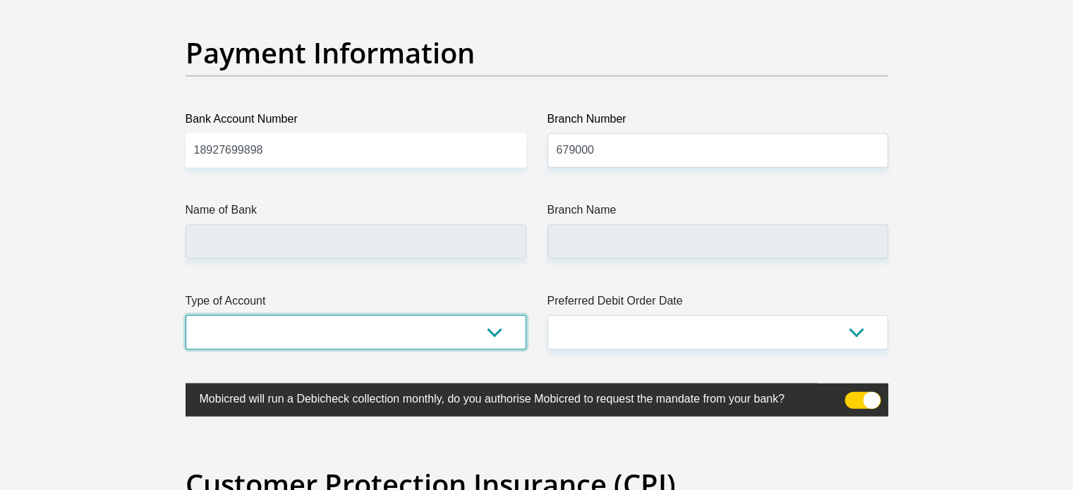
click at [308, 331] on select "Cheque Savings" at bounding box center [356, 332] width 341 height 35
select select "CUR"
click at [186, 315] on select "Cheque Savings" at bounding box center [356, 332] width 341 height 35
type input "DISCOVERY BANK LTD"
type input "DISCOVERY UNIVERSAL BRANCH"
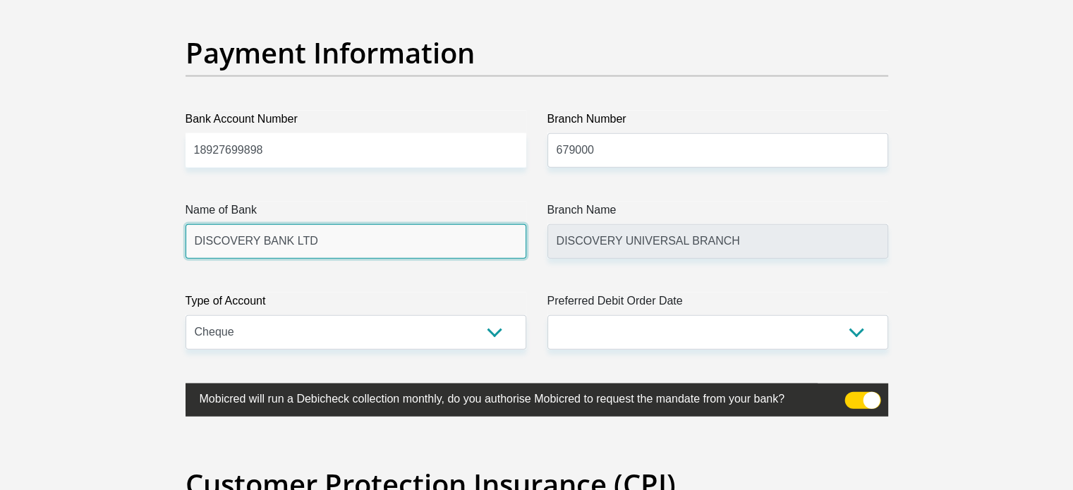
click at [255, 238] on input "DISCOVERY BANK LTD" at bounding box center [356, 241] width 341 height 35
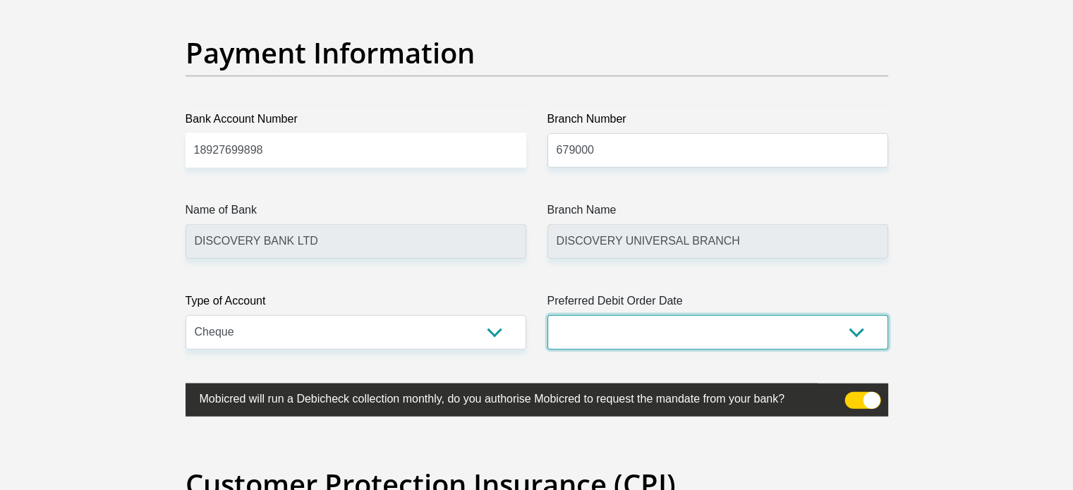
click at [593, 327] on select "1st 2nd 3rd 4th 5th 7th 18th 19th 20th 21st 22nd 23rd 24th 25th 26th 27th 28th …" at bounding box center [718, 332] width 341 height 35
select select "25"
click at [548, 315] on select "1st 2nd 3rd 4th 5th 7th 18th 19th 20th 21st 22nd 23rd 24th 25th 26th 27th 28th …" at bounding box center [718, 332] width 341 height 35
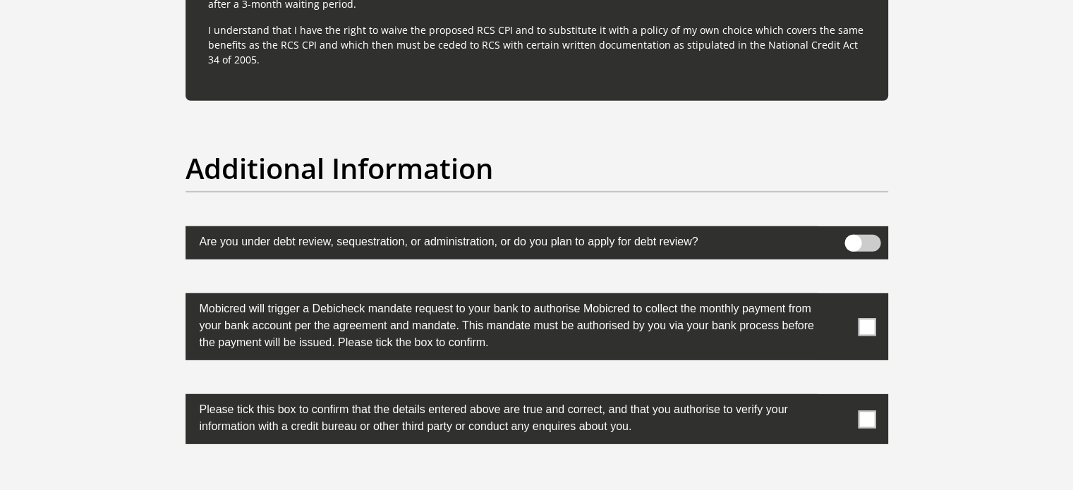
scroll to position [4305, 0]
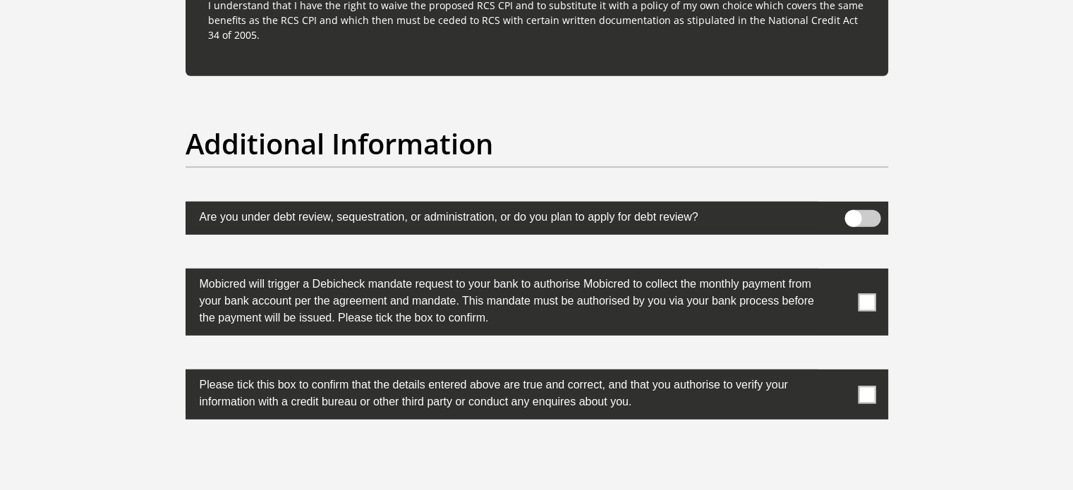
click at [869, 299] on span at bounding box center [867, 303] width 18 height 18
click at [839, 272] on input "checkbox" at bounding box center [839, 272] width 0 height 0
click at [870, 390] on span at bounding box center [867, 395] width 18 height 18
click at [839, 373] on input "checkbox" at bounding box center [839, 373] width 0 height 0
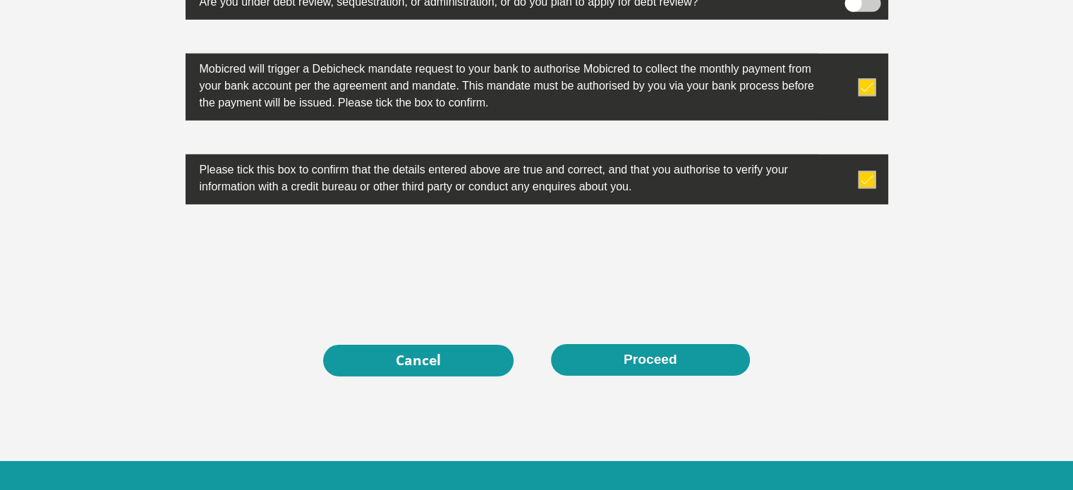
scroll to position [4570, 0]
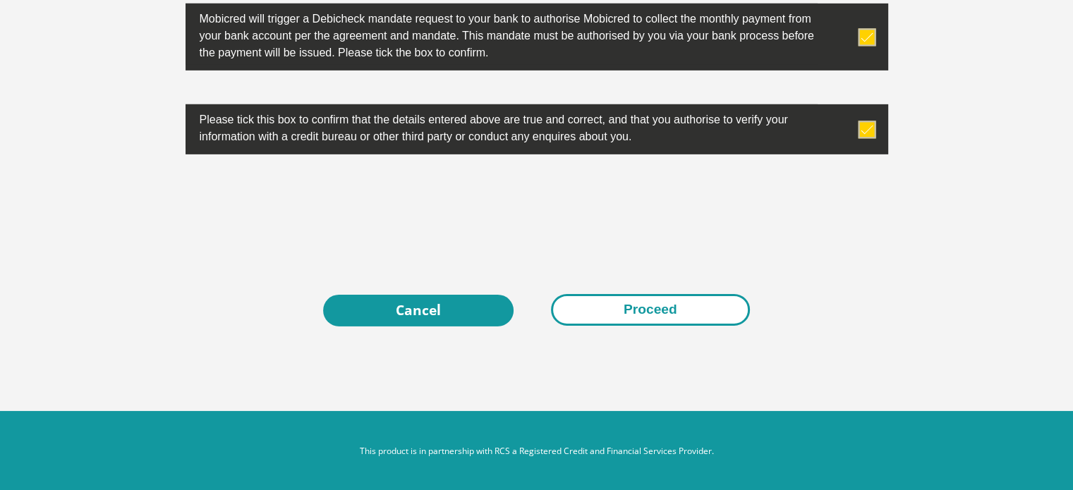
click at [685, 307] on button "Proceed" at bounding box center [650, 310] width 199 height 32
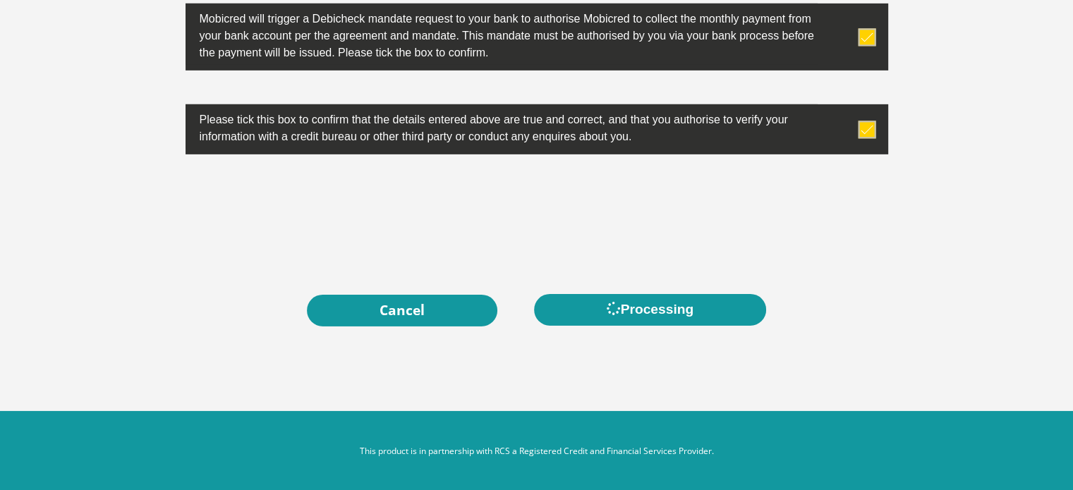
scroll to position [0, 0]
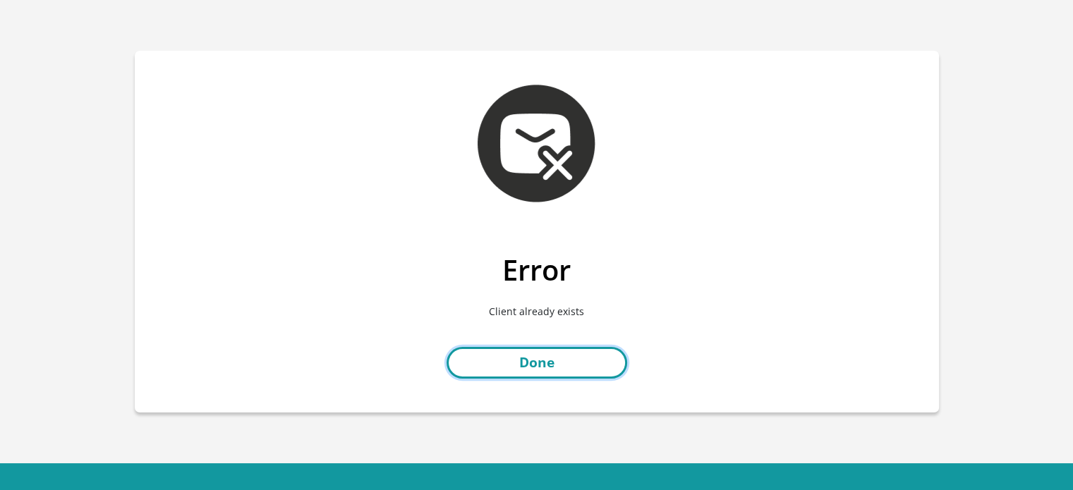
click at [548, 365] on link "Done" at bounding box center [537, 363] width 181 height 32
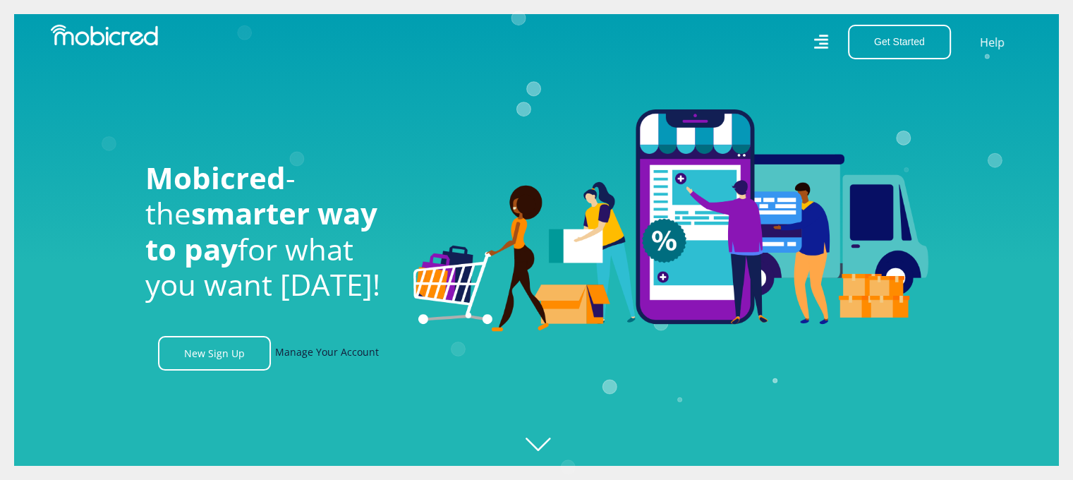
click at [291, 360] on link "Manage Your Account" at bounding box center [327, 353] width 104 height 35
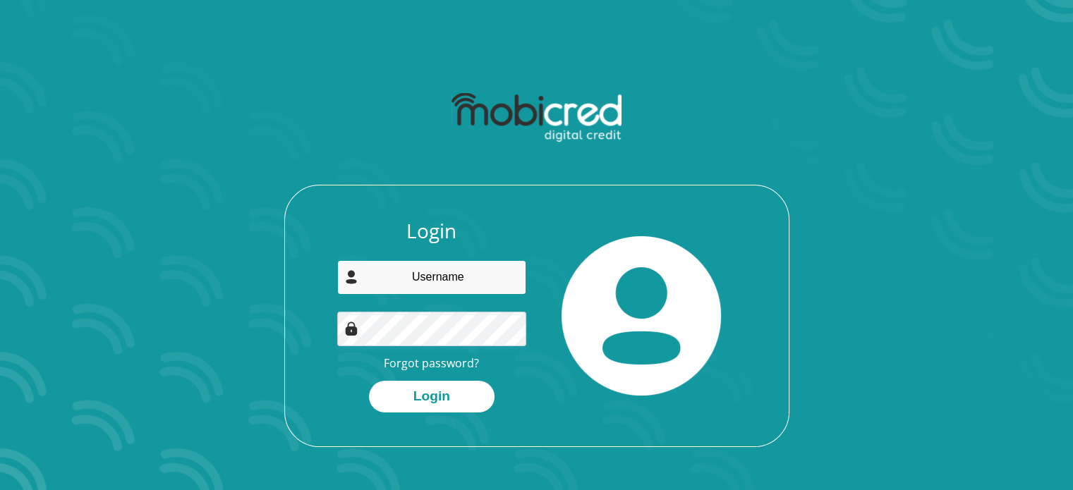
click at [471, 279] on input "email" at bounding box center [431, 277] width 189 height 35
type input "[EMAIL_ADDRESS][DOMAIN_NAME]"
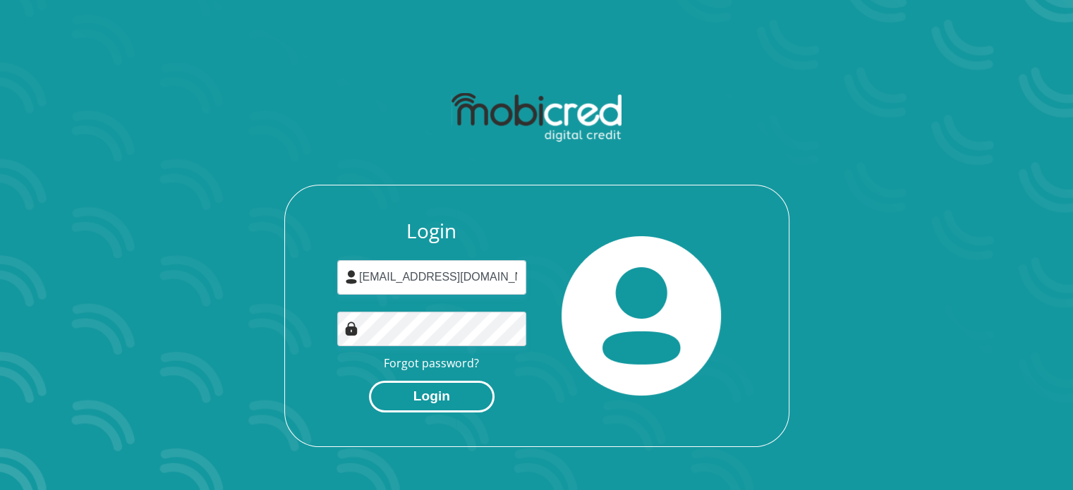
click at [446, 396] on button "Login" at bounding box center [432, 397] width 126 height 32
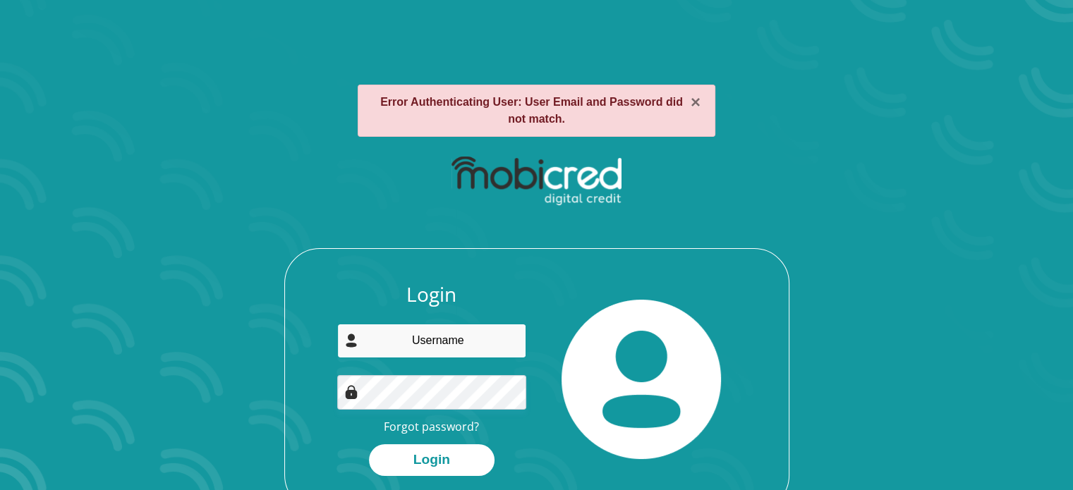
click at [445, 349] on input "email" at bounding box center [431, 341] width 189 height 35
type input "chantelpiek3004@gmail.com"
click at [462, 430] on link "Forgot password?" at bounding box center [431, 427] width 95 height 16
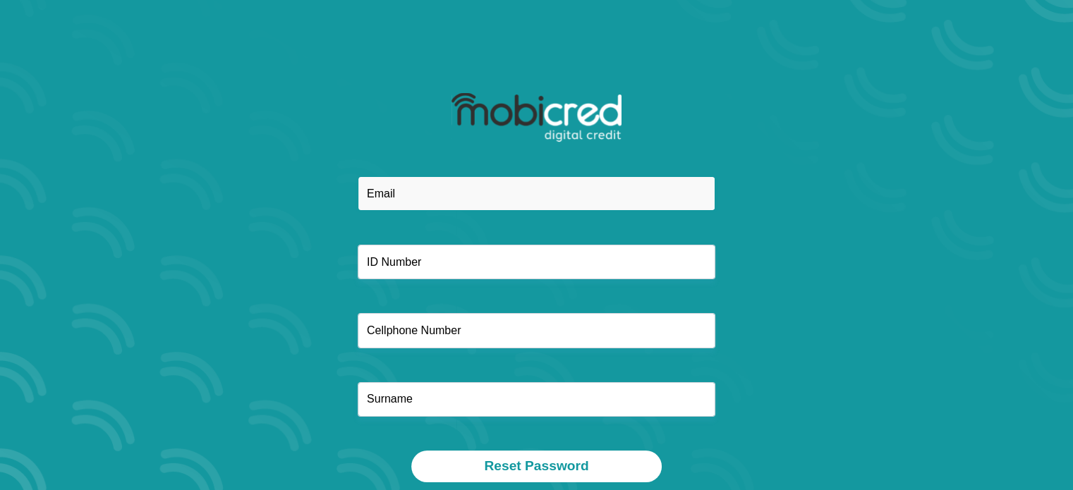
click at [378, 189] on input "email" at bounding box center [537, 193] width 358 height 35
type input "[EMAIL_ADDRESS][DOMAIN_NAME]"
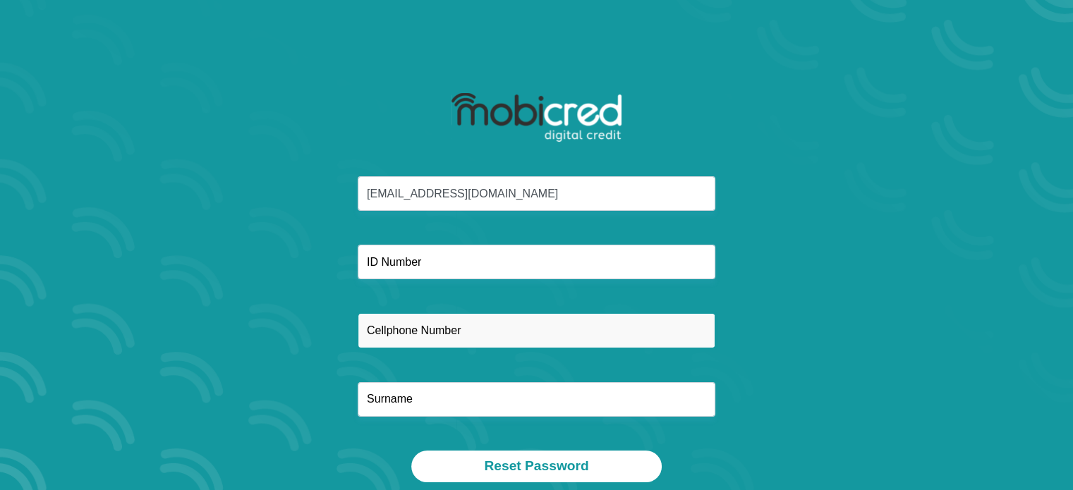
type input "0813677775"
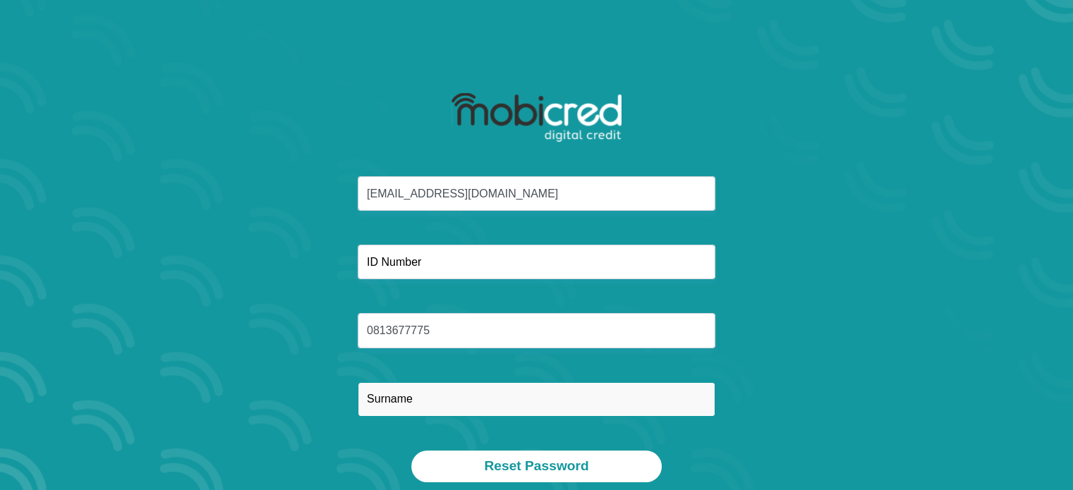
type input "Swart"
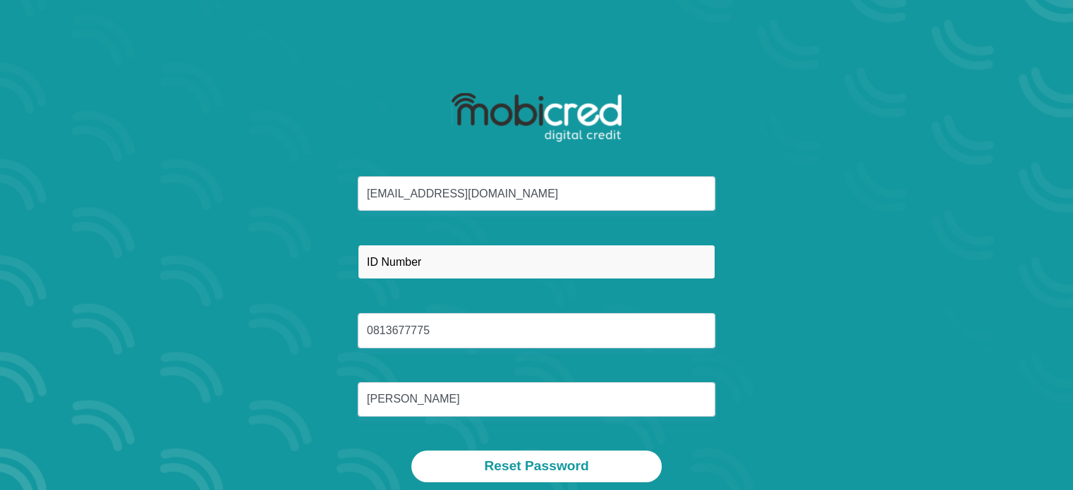
click at [434, 267] on input "text" at bounding box center [537, 262] width 358 height 35
type input "9104300021086"
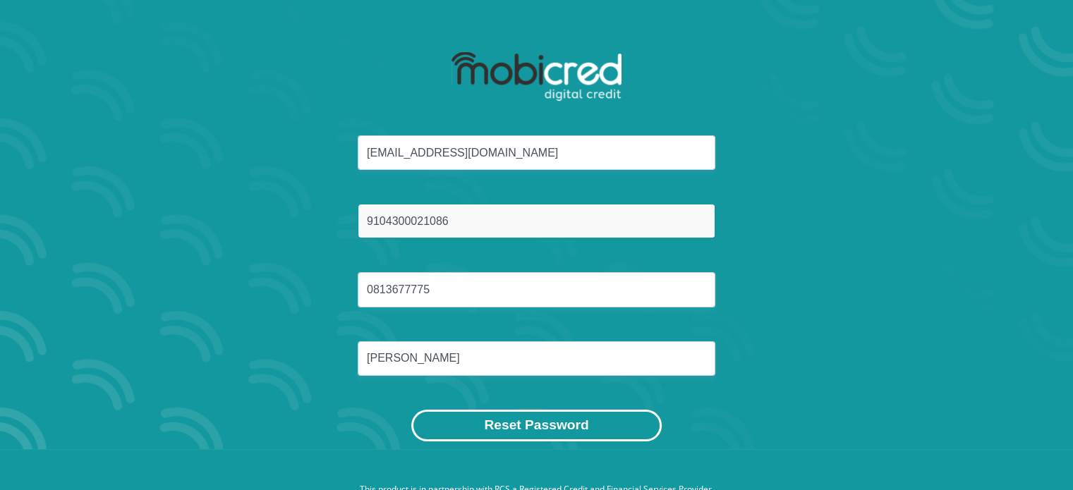
scroll to position [71, 0]
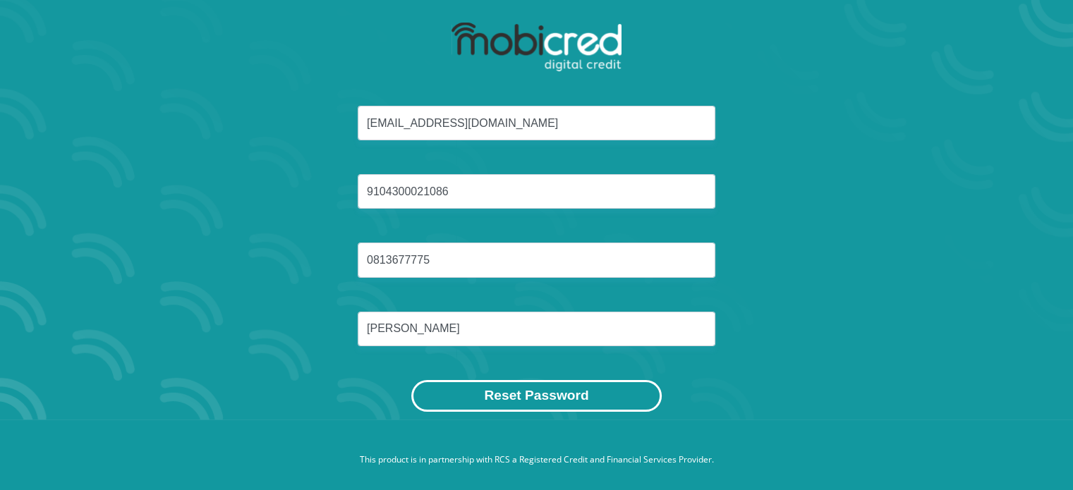
click at [587, 400] on button "Reset Password" at bounding box center [536, 396] width 250 height 32
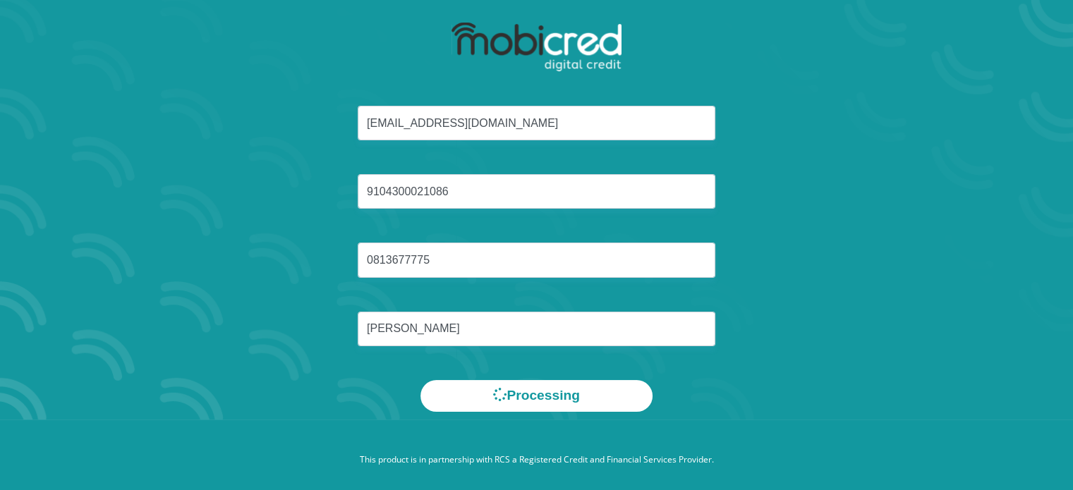
scroll to position [0, 0]
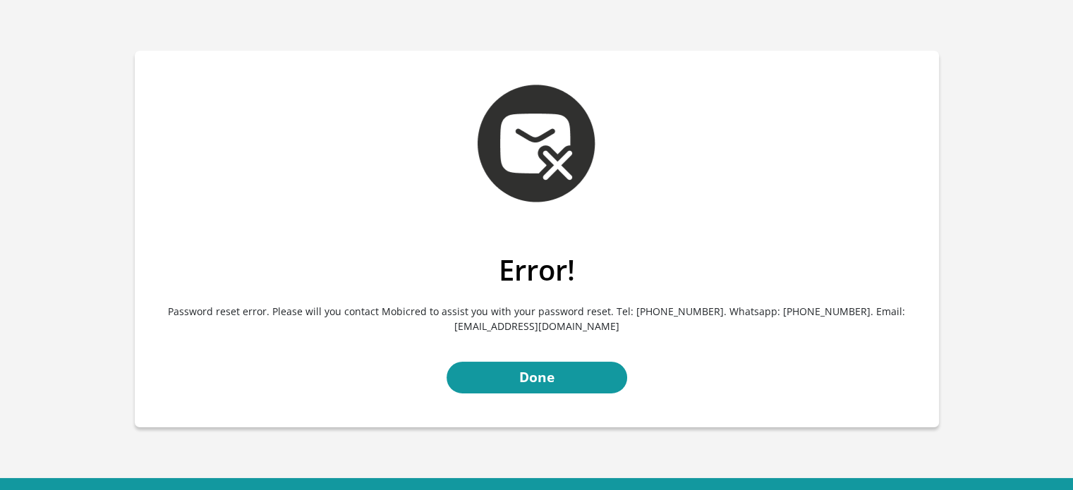
drag, startPoint x: 613, startPoint y: 325, endPoint x: 456, endPoint y: 332, distance: 156.8
click at [456, 332] on p "Password reset error. Please will you contact Mobicred to assist you with your …" at bounding box center [536, 319] width 783 height 64
drag, startPoint x: 836, startPoint y: 309, endPoint x: 778, endPoint y: 310, distance: 57.9
click at [778, 310] on p "Password reset error. Please will you contact Mobicred to assist you with your …" at bounding box center [536, 319] width 783 height 64
drag, startPoint x: 778, startPoint y: 310, endPoint x: 824, endPoint y: 236, distance: 86.9
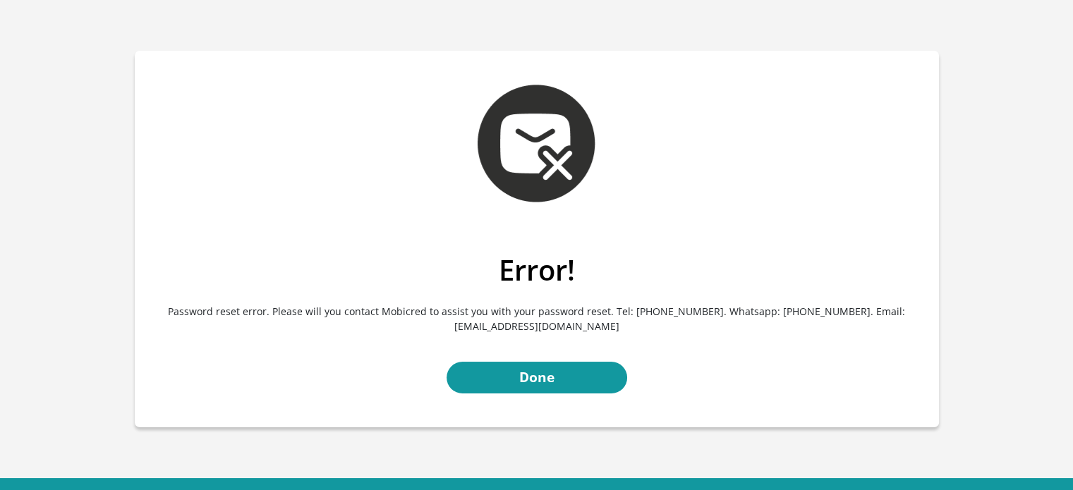
click at [824, 236] on div "Error! Password reset error. Please will you contact Mobicred to assist you wit…" at bounding box center [537, 239] width 805 height 377
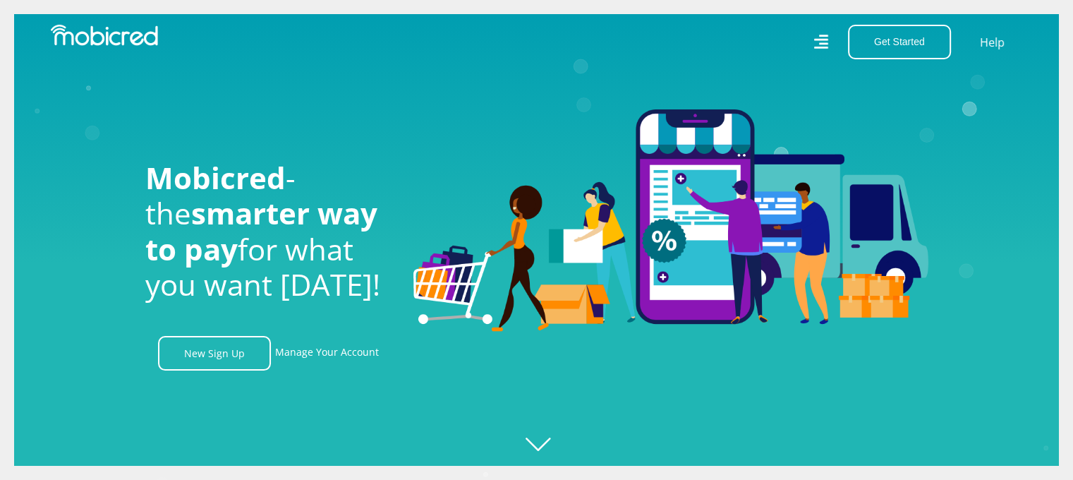
scroll to position [0, 1005]
